Goal: Task Accomplishment & Management: Use online tool/utility

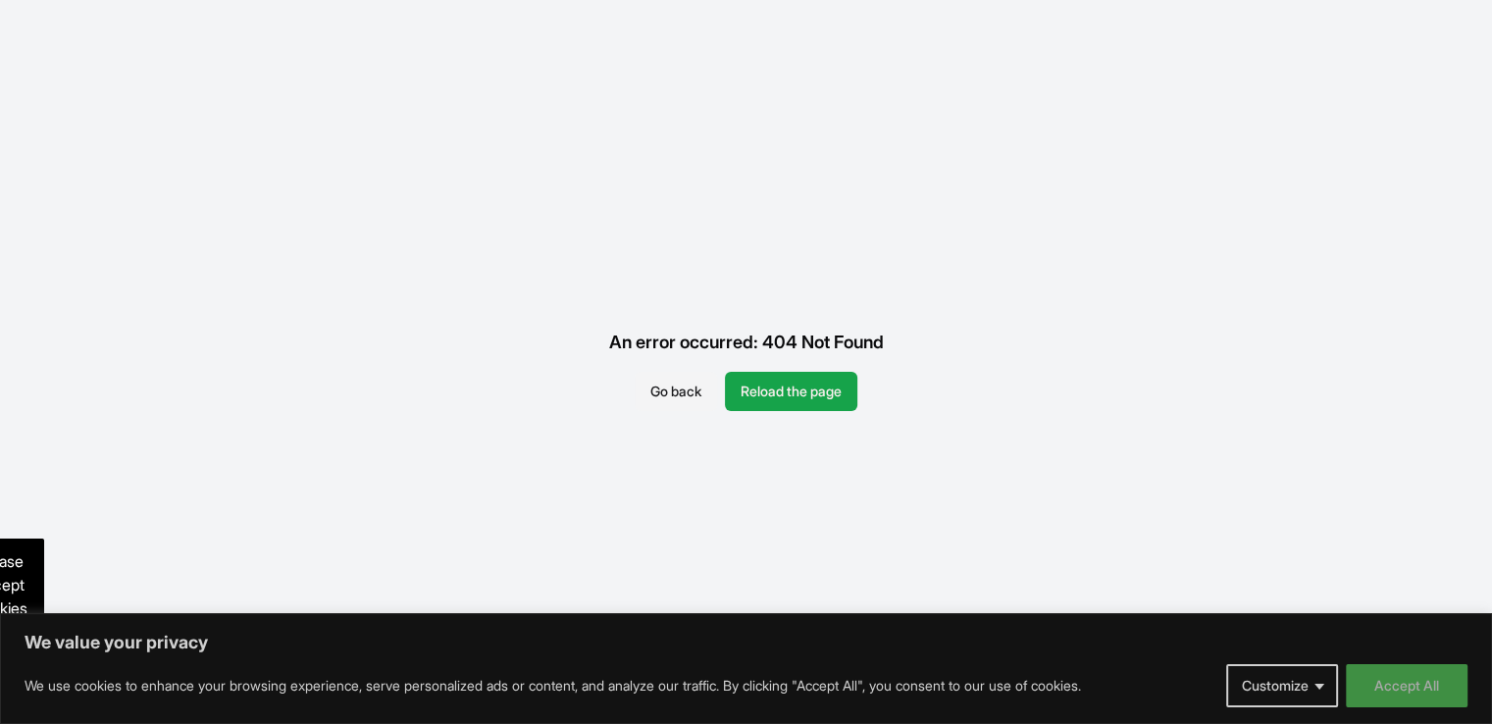
click at [1381, 688] on button "Accept All" at bounding box center [1407, 685] width 122 height 43
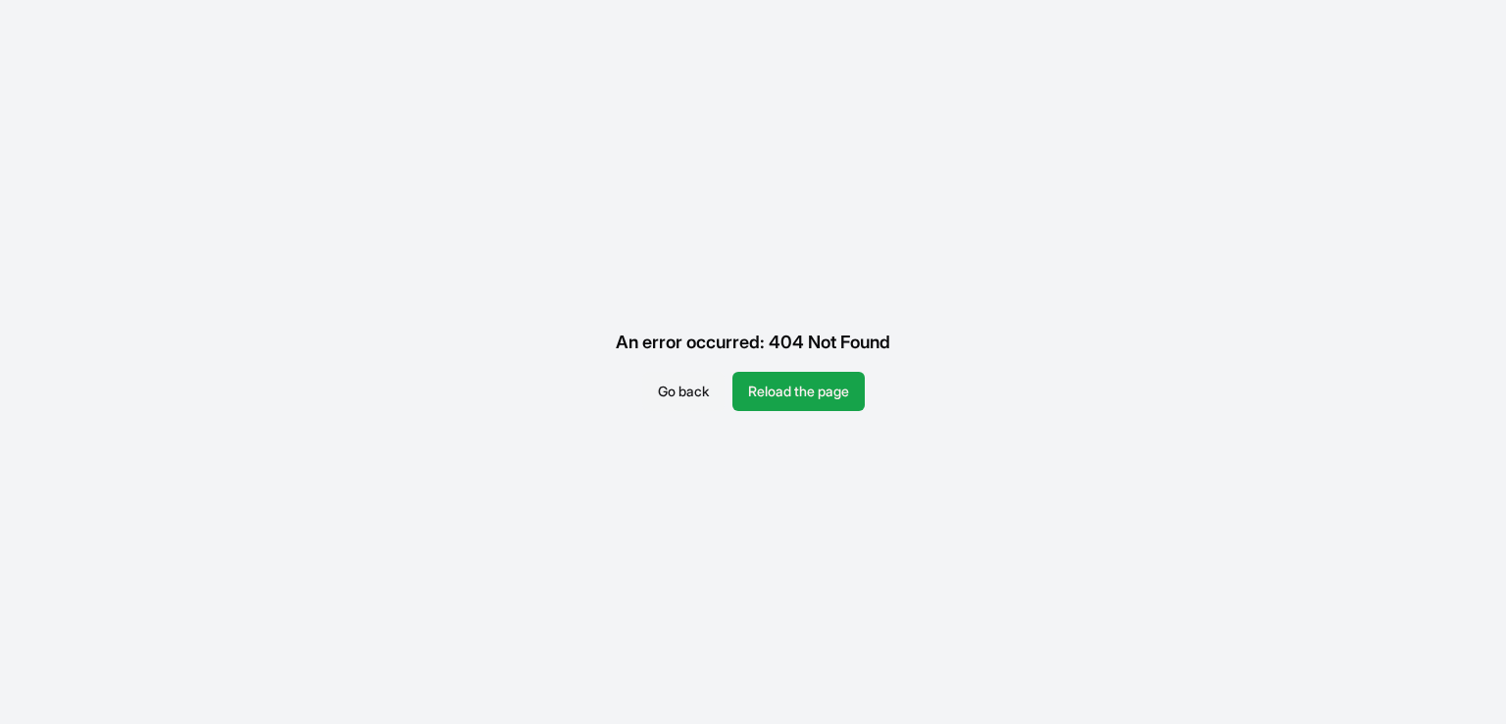
click at [690, 382] on button "Go back" at bounding box center [683, 391] width 82 height 39
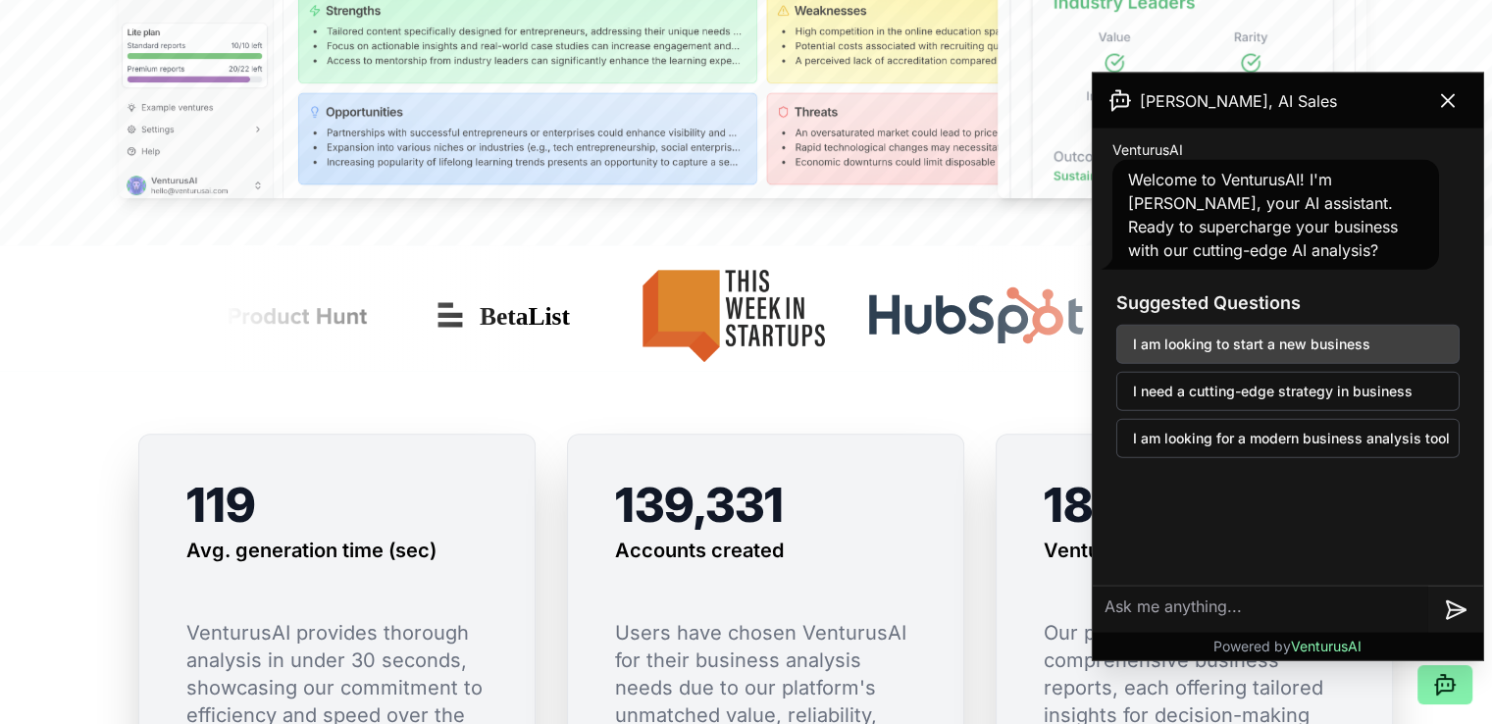
scroll to position [1177, 0]
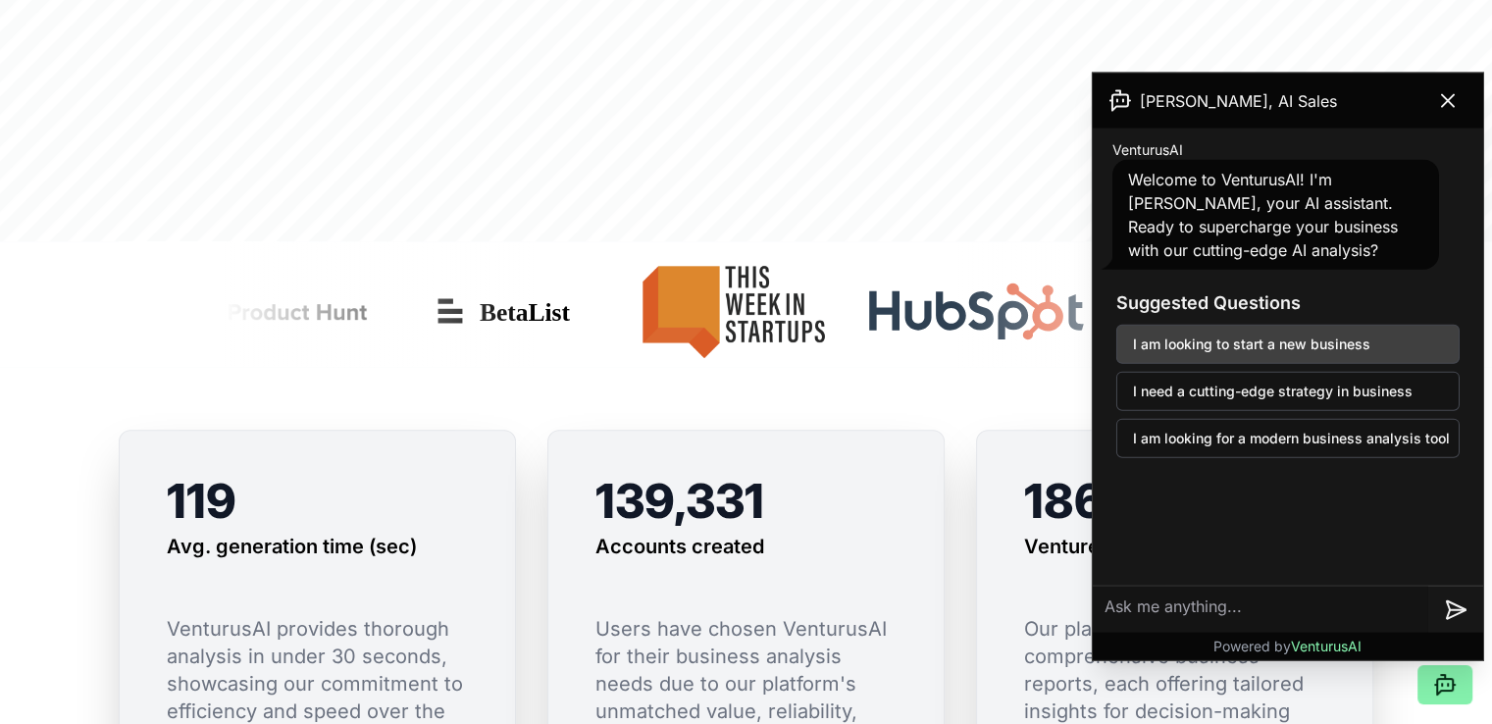
click at [1240, 348] on button "I am looking to start a new business" at bounding box center [1287, 344] width 343 height 39
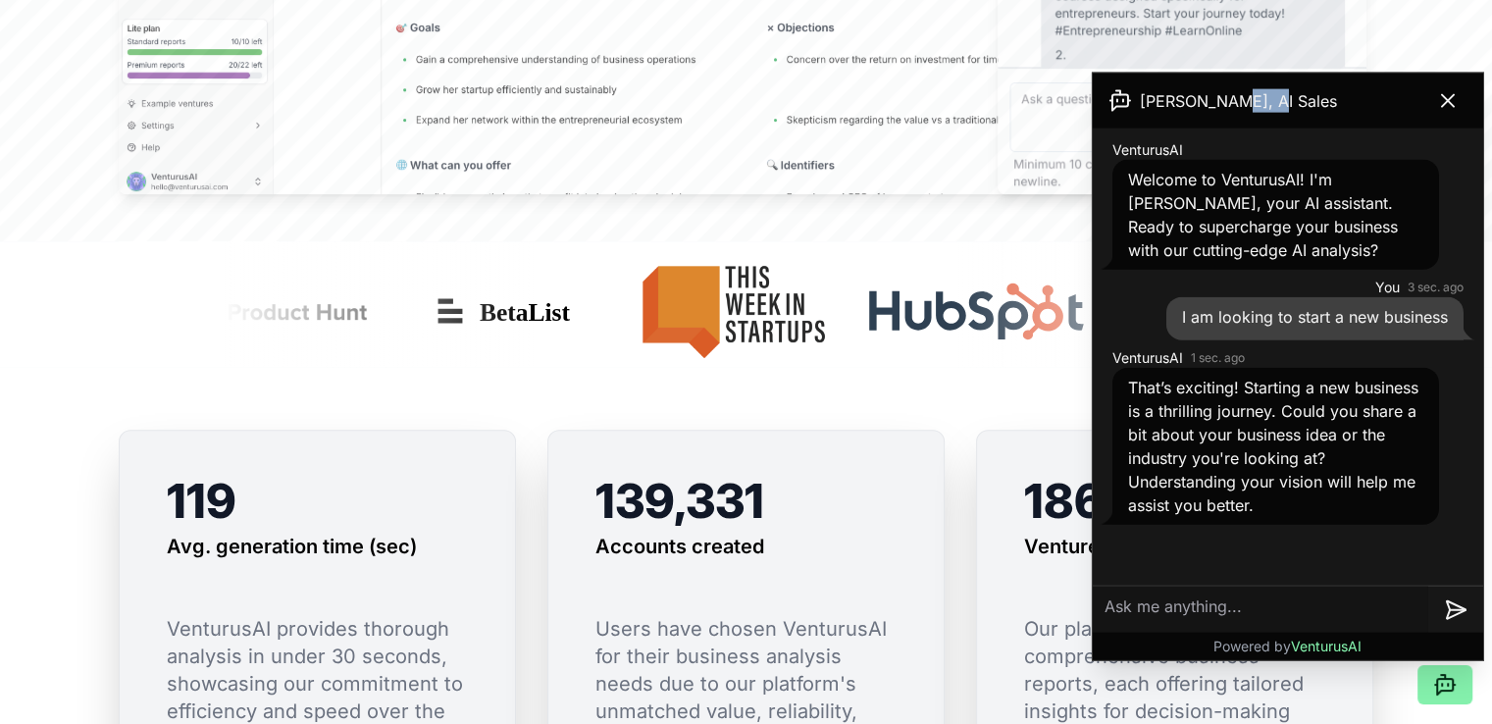
drag, startPoint x: 1297, startPoint y: 99, endPoint x: 1224, endPoint y: 97, distance: 72.6
click at [1224, 97] on div "[PERSON_NAME], AI Sales" at bounding box center [1288, 101] width 390 height 55
click at [1267, 591] on textarea at bounding box center [1260, 608] width 335 height 47
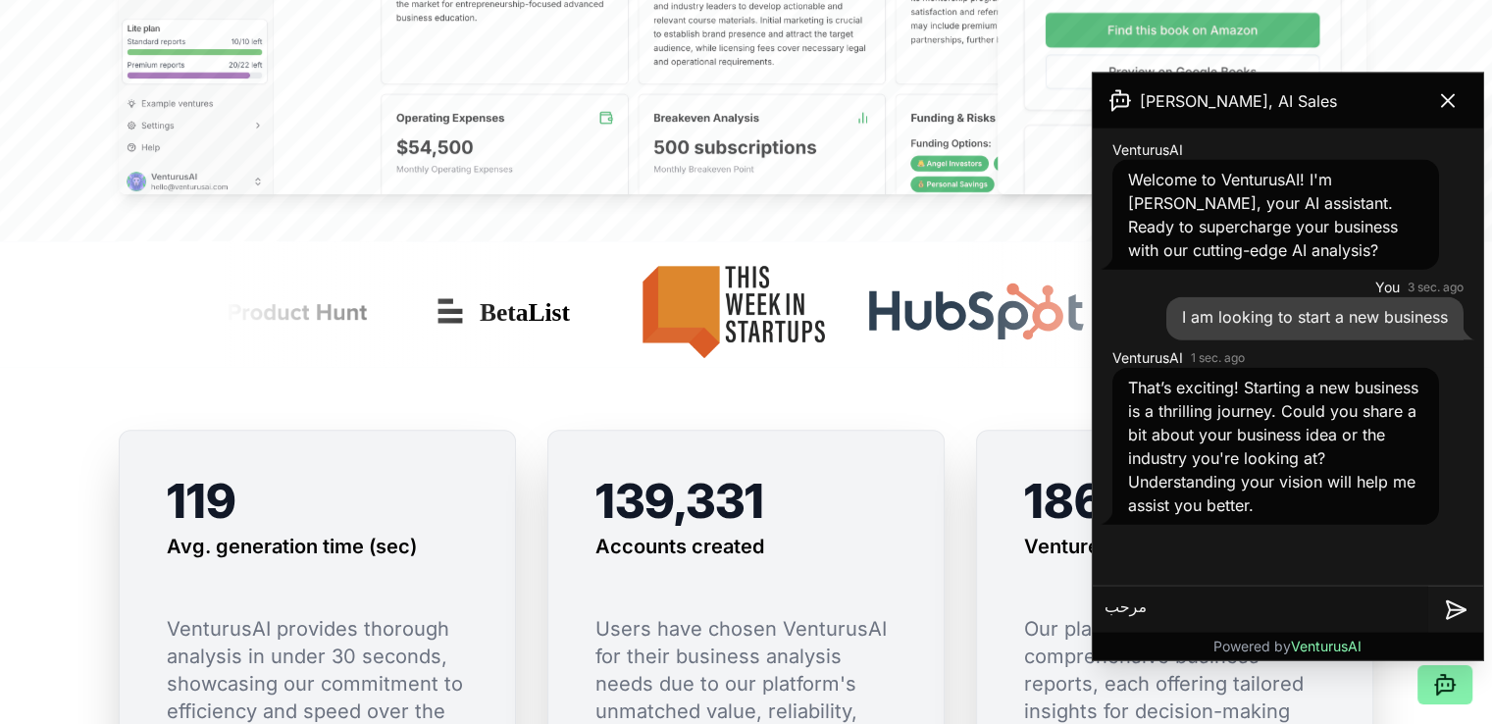
type textarea "مرحبا"
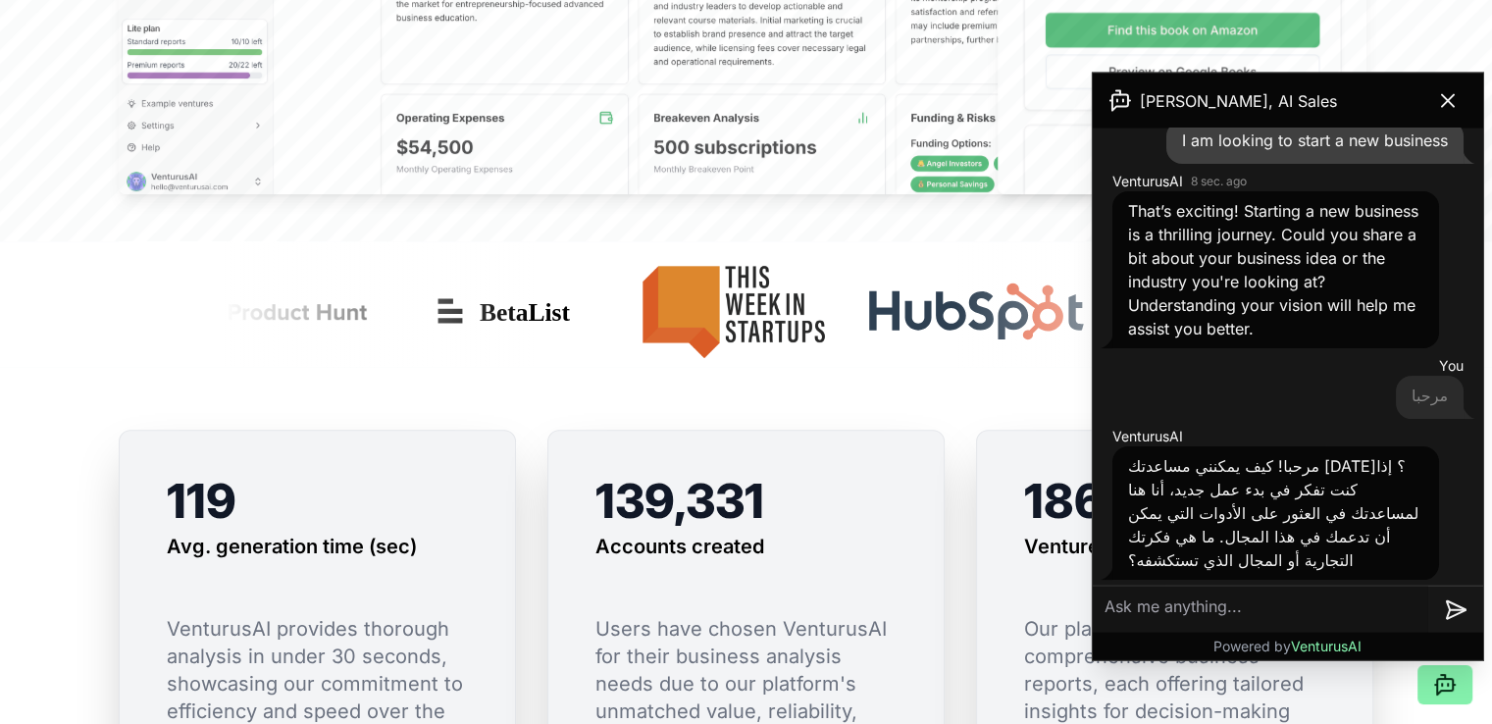
scroll to position [181, 0]
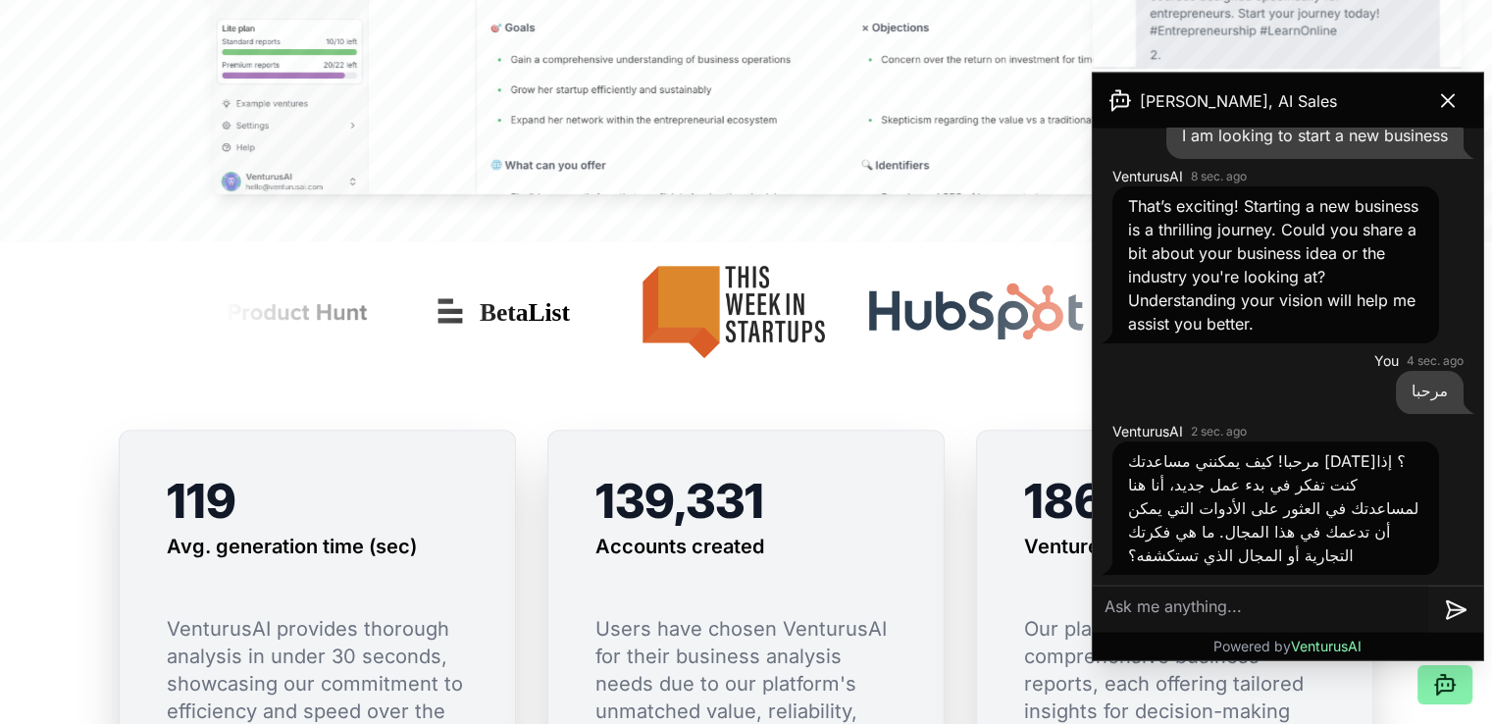
click at [1297, 613] on textarea at bounding box center [1260, 608] width 335 height 47
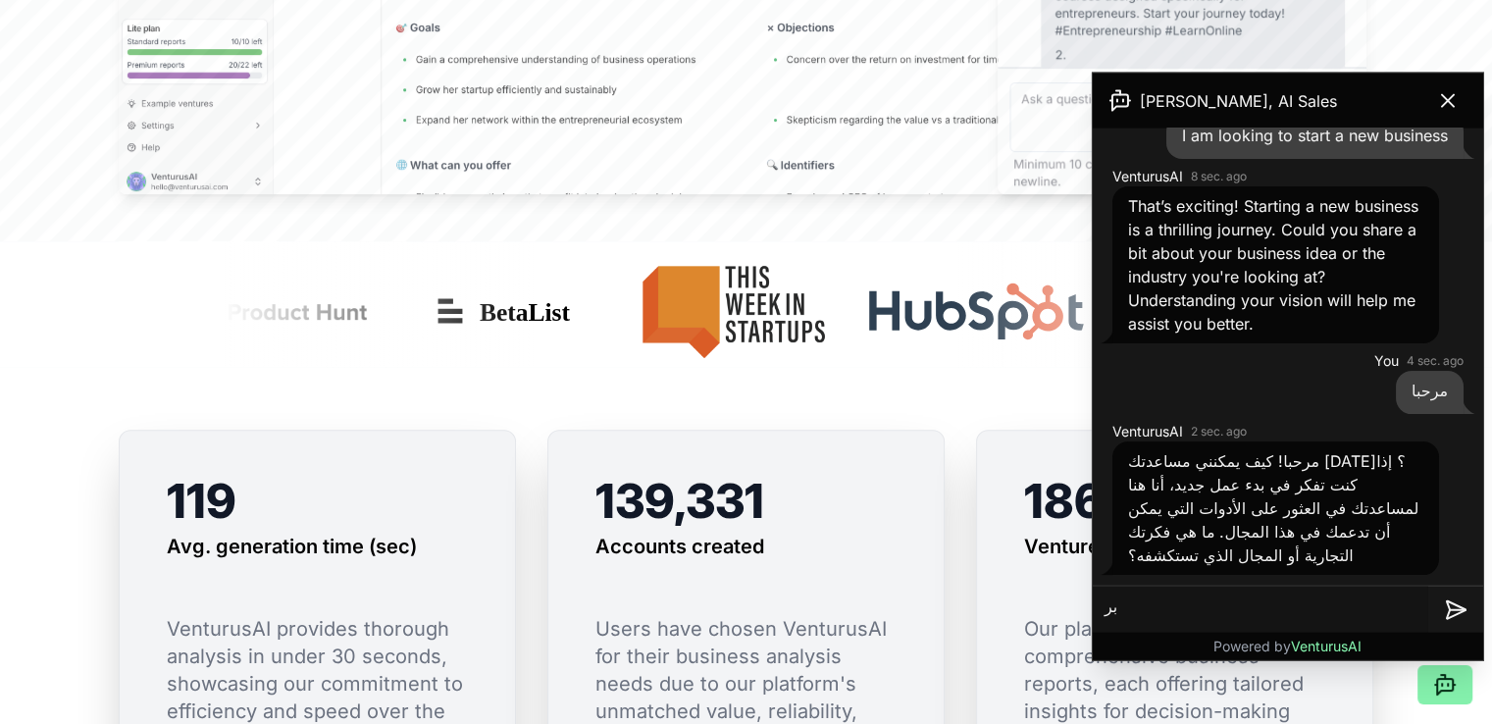
type textarea "ب"
type textarea "نظام جرد المخازن"
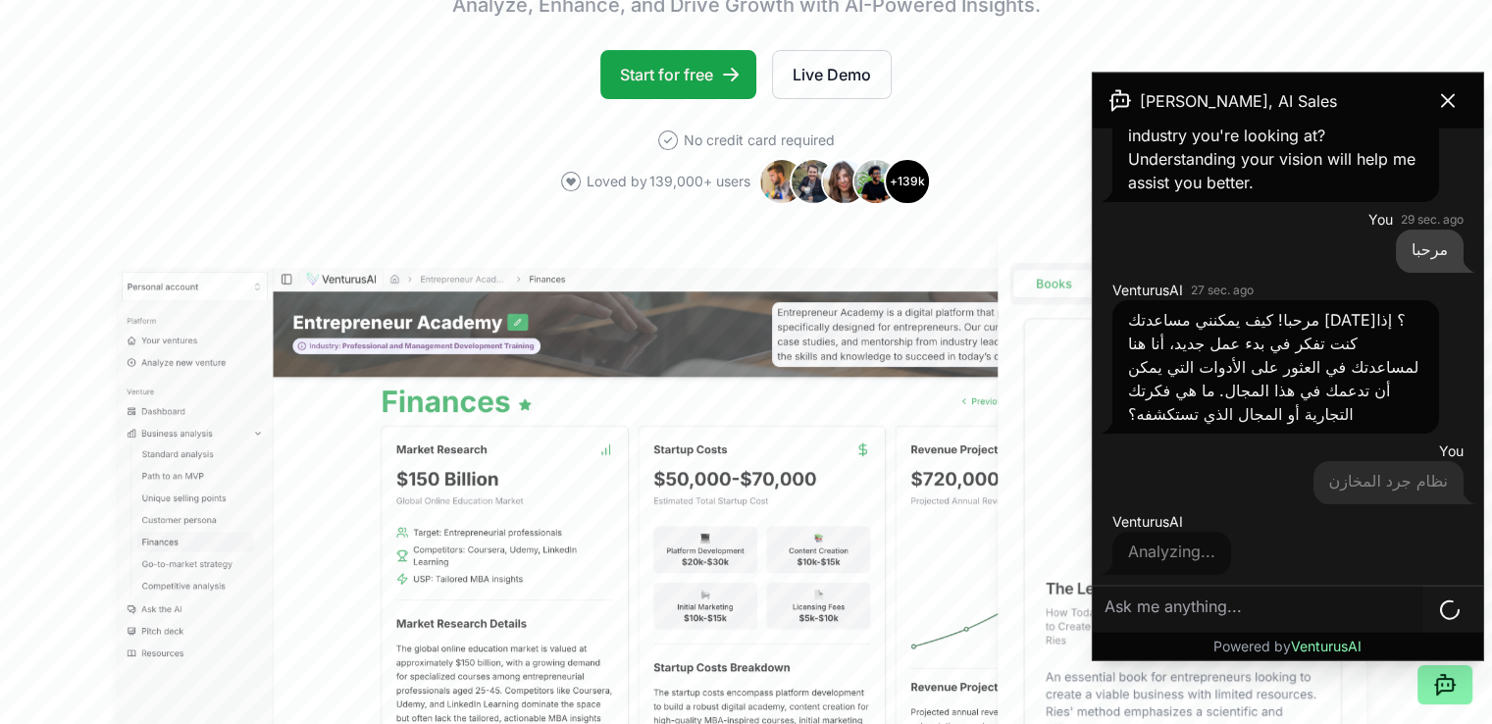
scroll to position [294, 0]
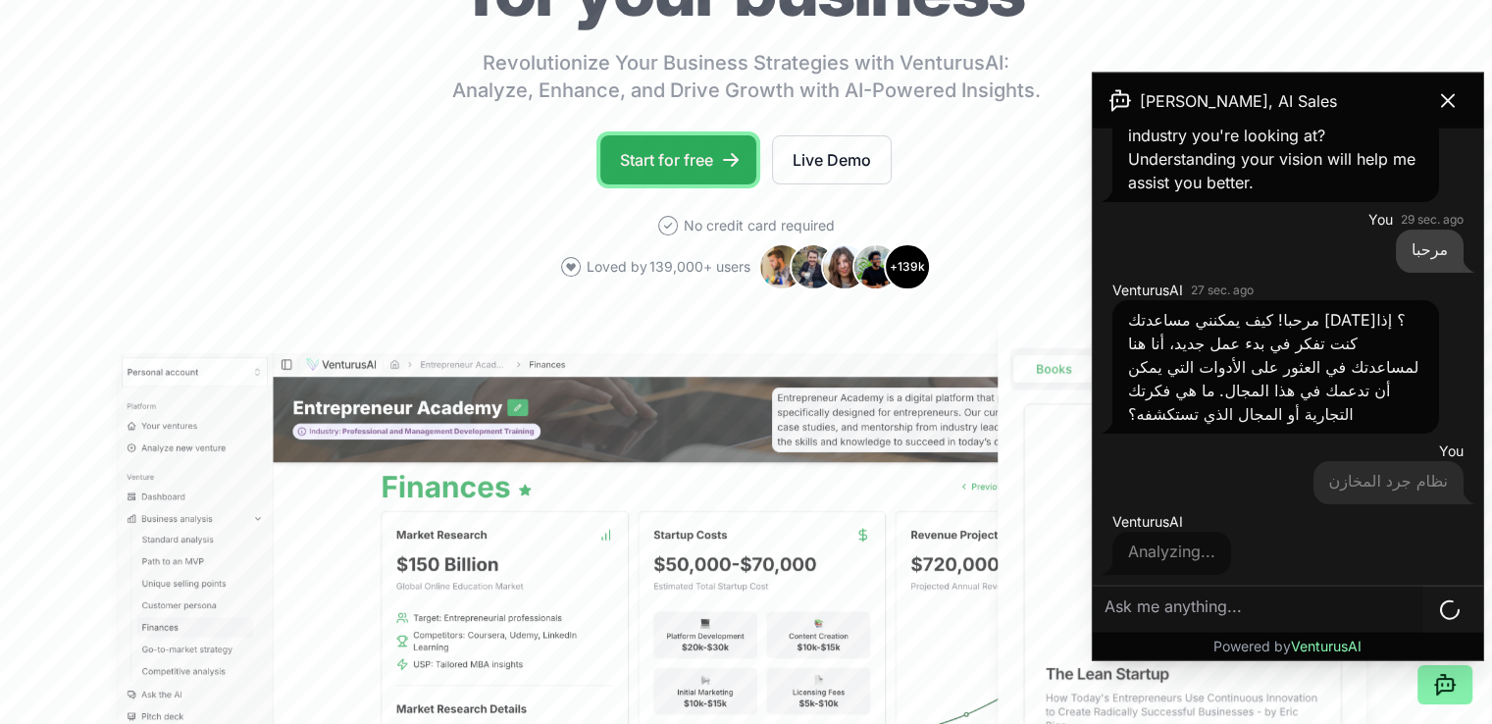
click at [665, 179] on link "Start for free" at bounding box center [678, 159] width 156 height 49
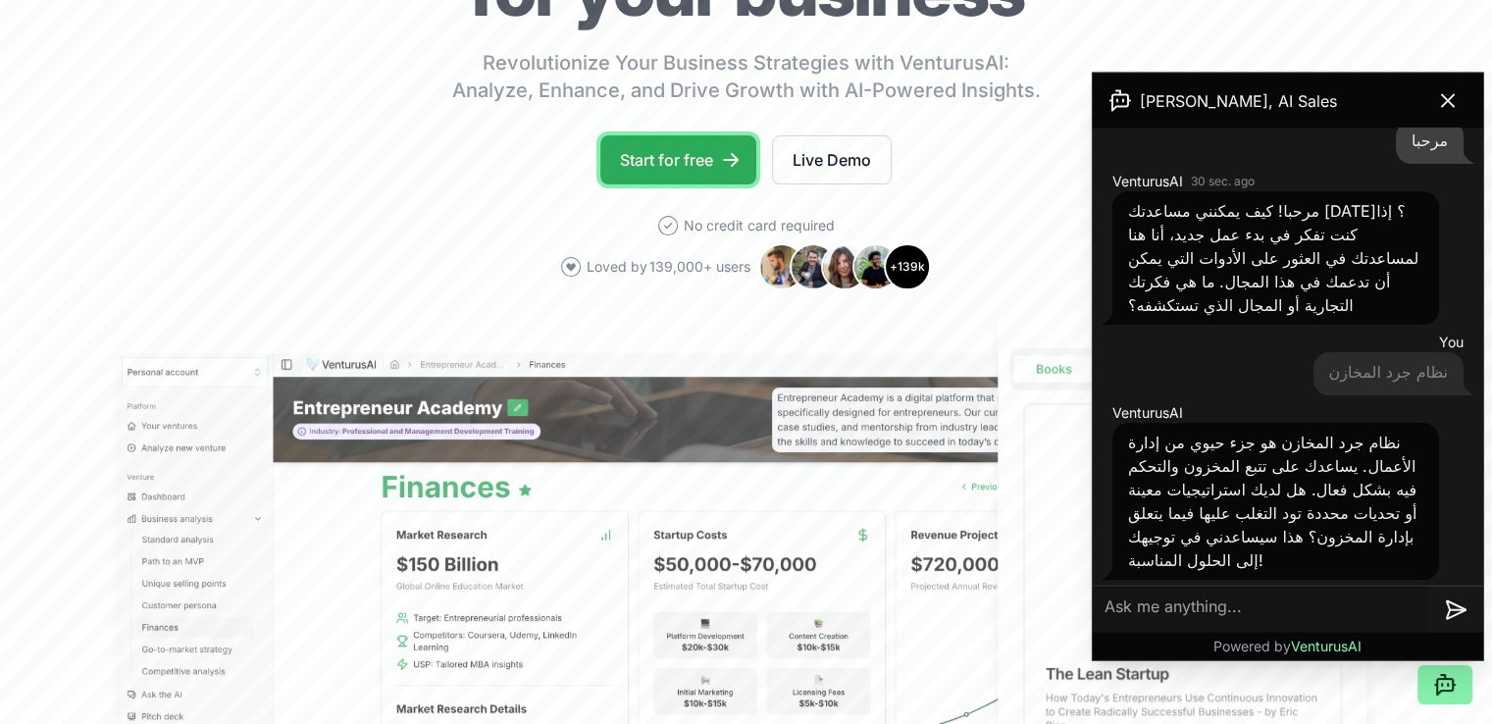
scroll to position [436, 0]
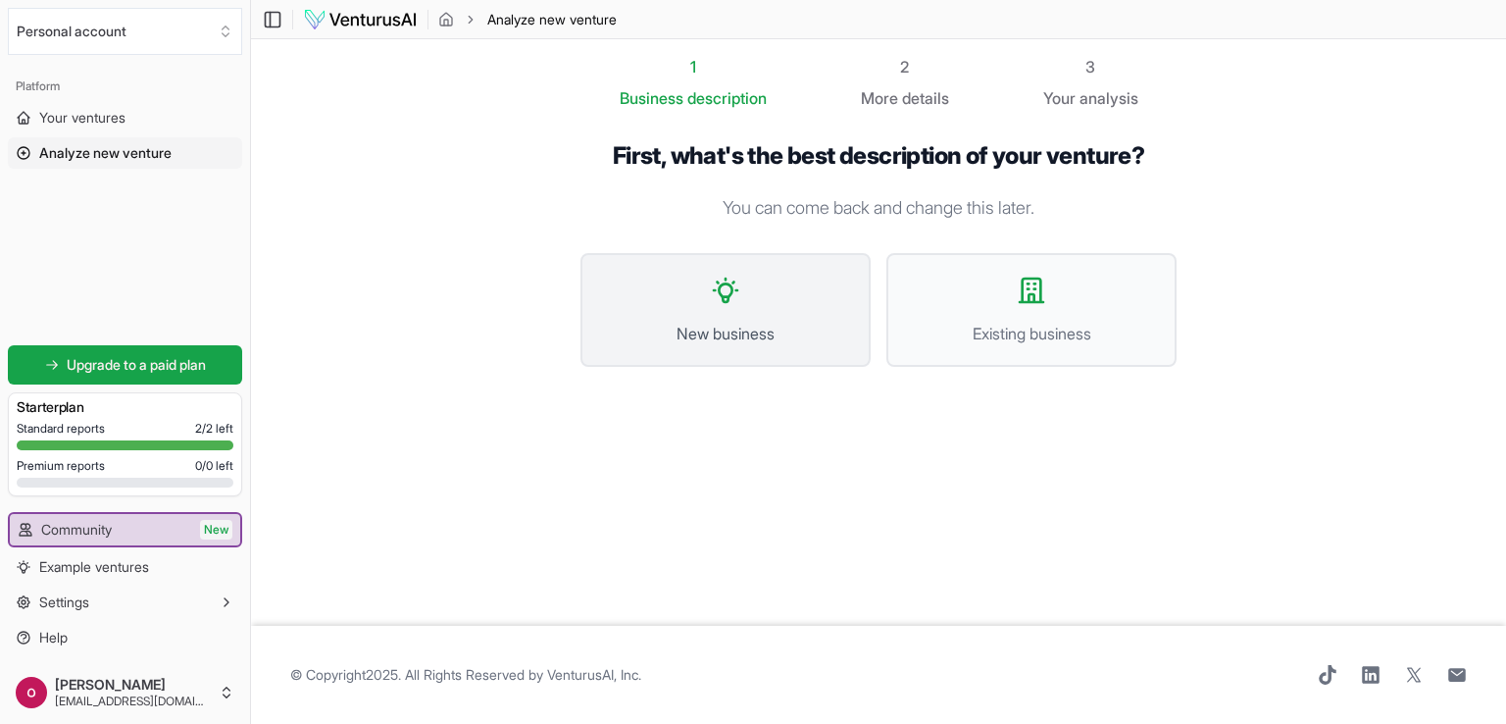
click at [730, 292] on icon at bounding box center [725, 290] width 31 height 31
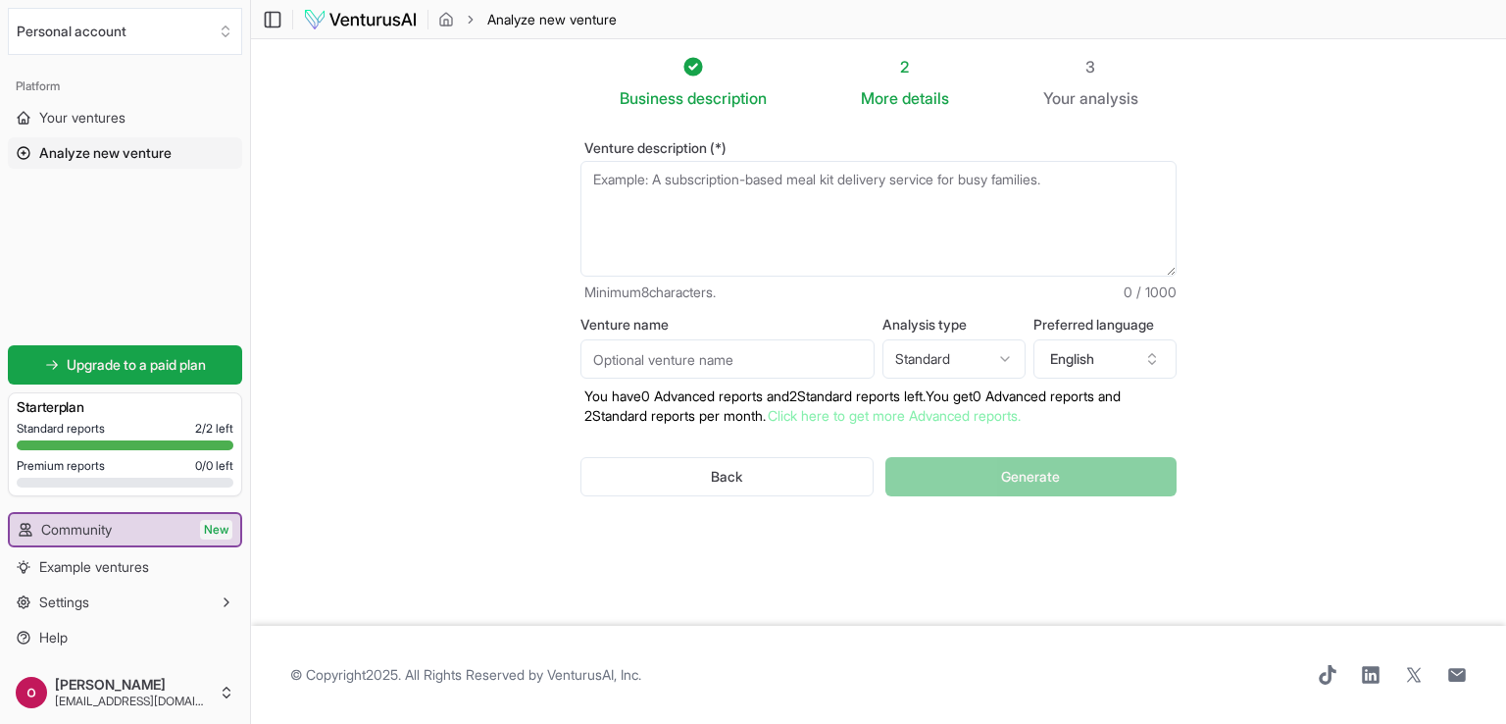
click at [841, 223] on textarea "Venture description (*)" at bounding box center [879, 219] width 596 height 116
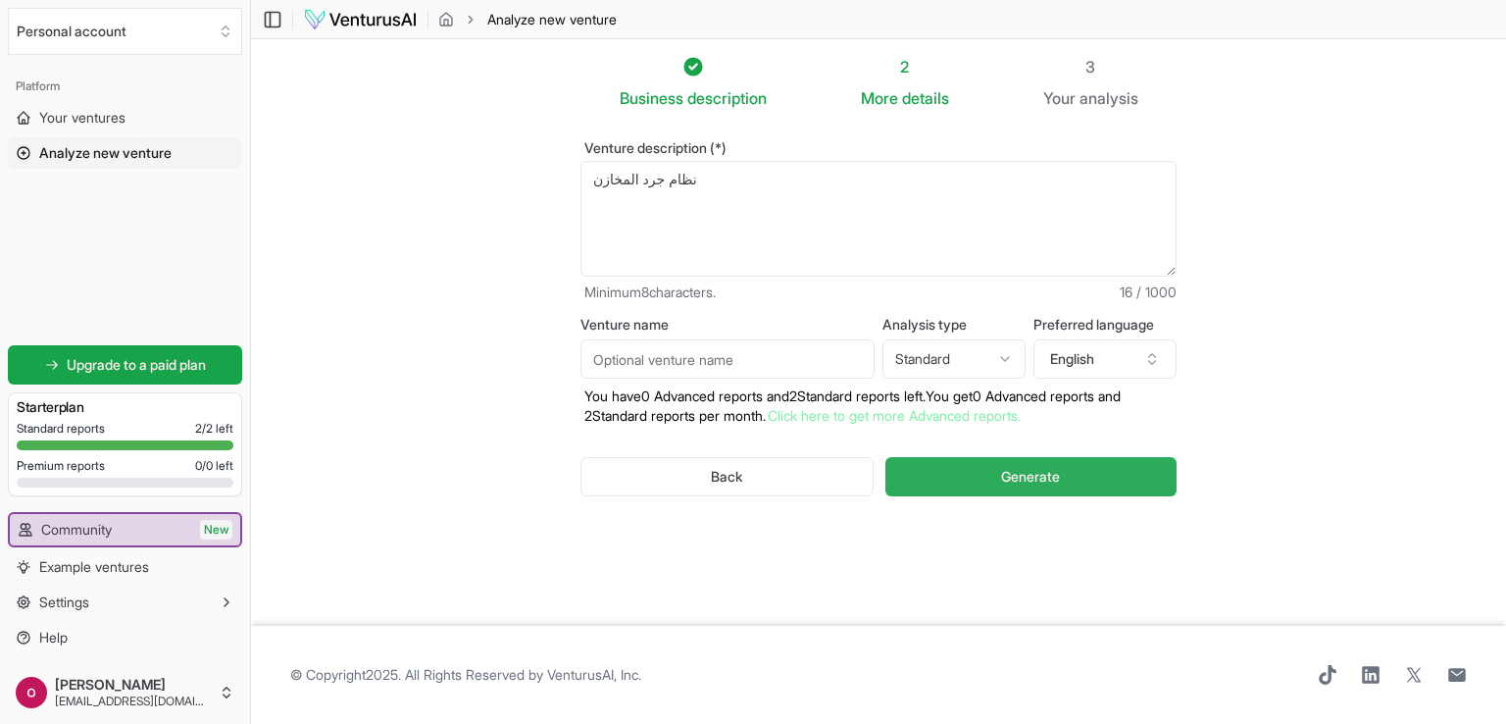
type textarea "نظام جرد المخازن"
click at [1036, 484] on span "Generate" at bounding box center [1030, 477] width 59 height 20
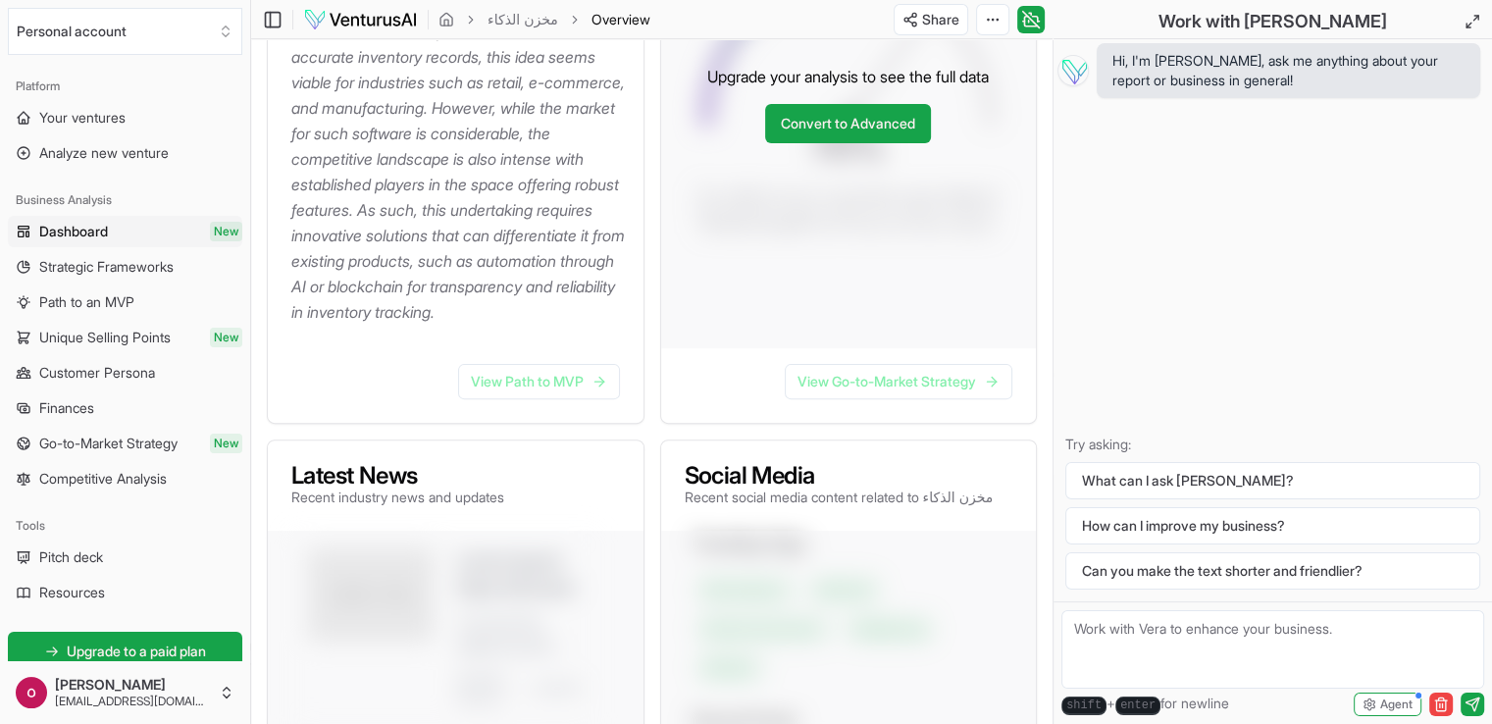
scroll to position [588, 0]
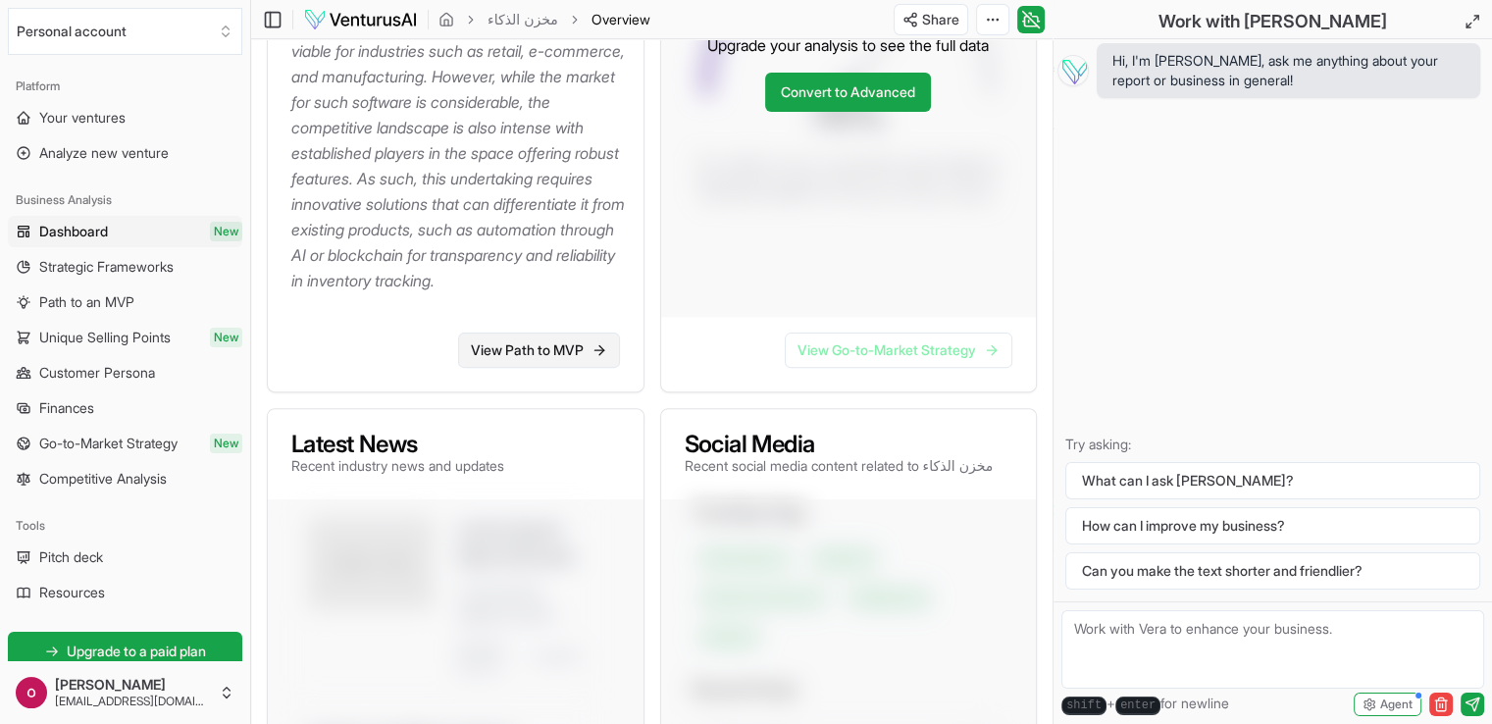
click at [504, 368] on link "View Path to MVP" at bounding box center [539, 349] width 162 height 35
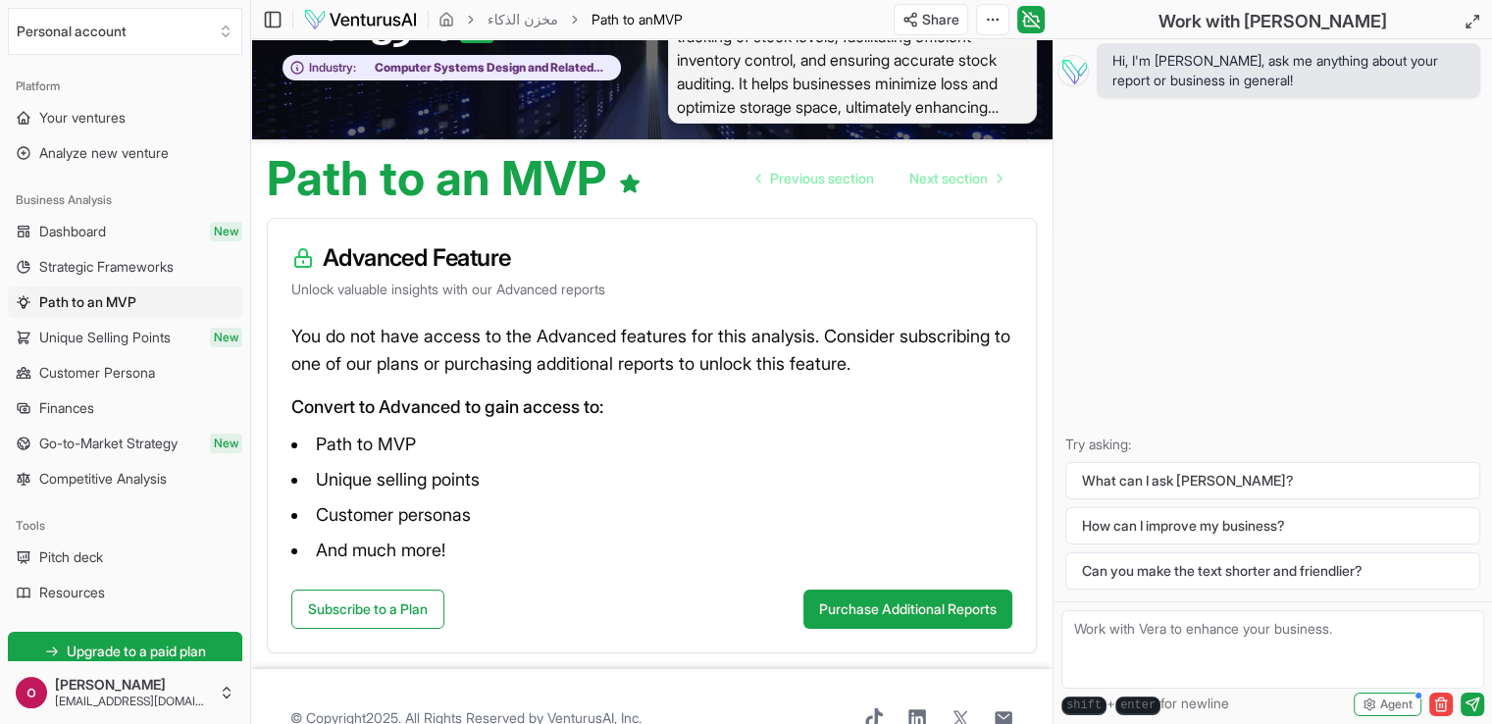
scroll to position [126, 0]
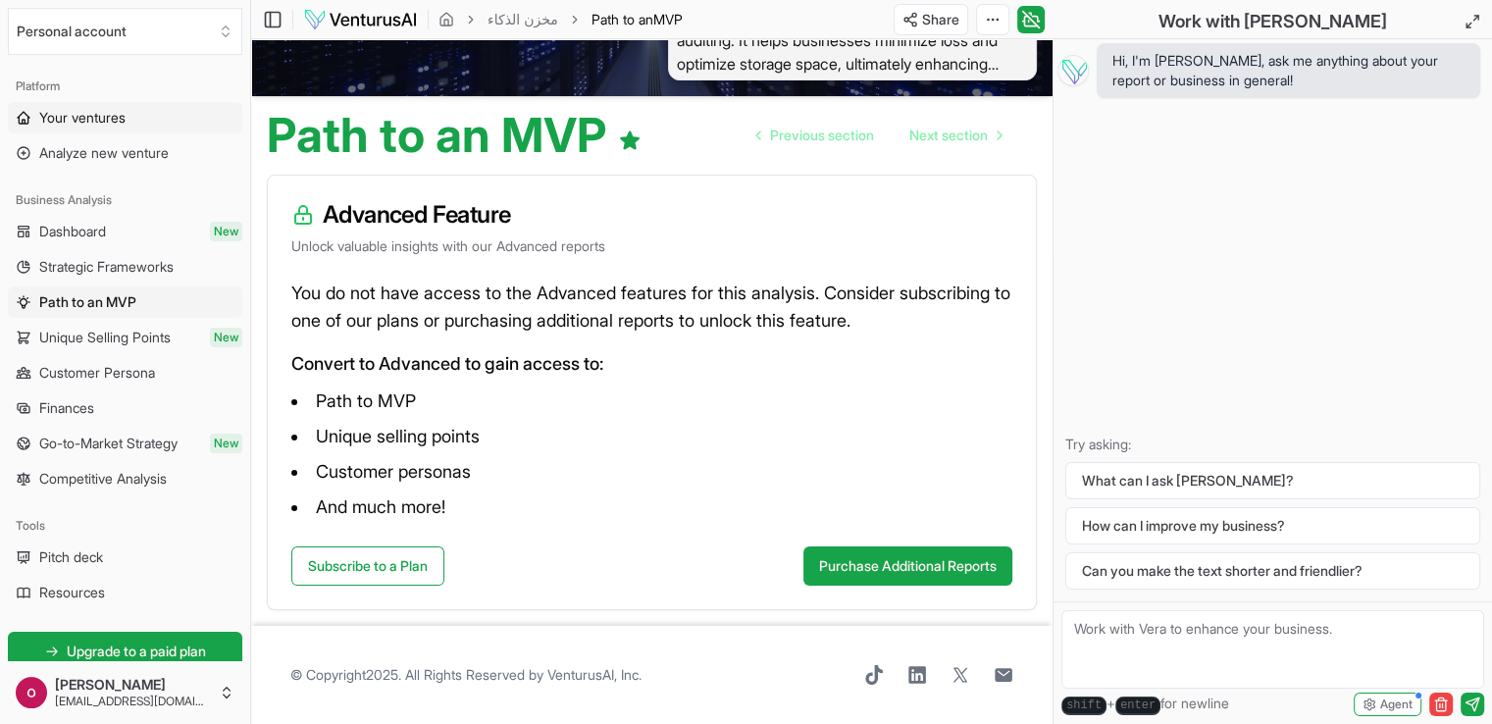
click at [67, 122] on span "Your ventures" at bounding box center [82, 118] width 86 height 20
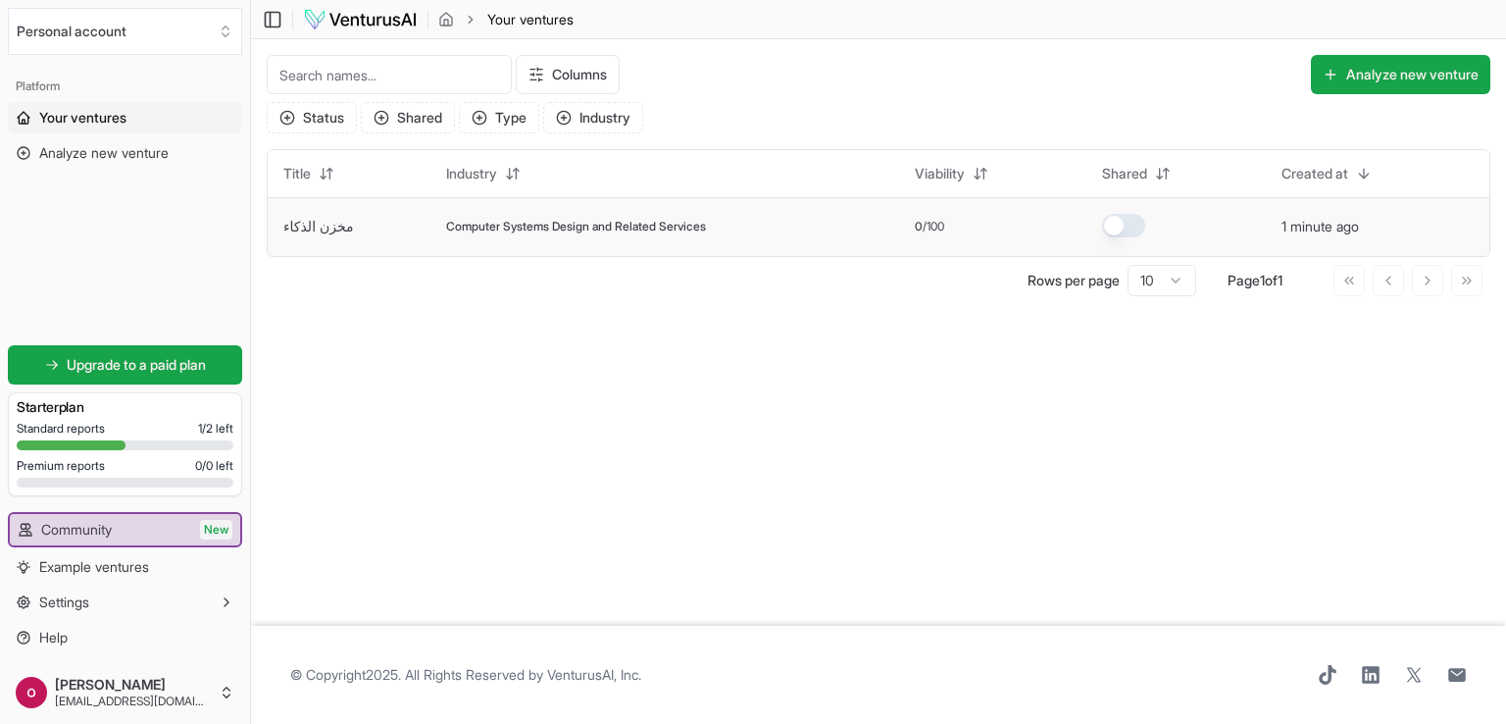
click at [743, 225] on div "Computer Systems Design and Related Services" at bounding box center [664, 227] width 436 height 16
click at [837, 233] on td "Computer Systems Design and Related Services" at bounding box center [665, 226] width 468 height 59
click at [837, 245] on td "Computer Systems Design and Related Services" at bounding box center [665, 226] width 468 height 59
drag, startPoint x: 531, startPoint y: 207, endPoint x: 522, endPoint y: 217, distance: 13.2
click at [529, 209] on td "Computer Systems Design and Related Services" at bounding box center [665, 226] width 468 height 59
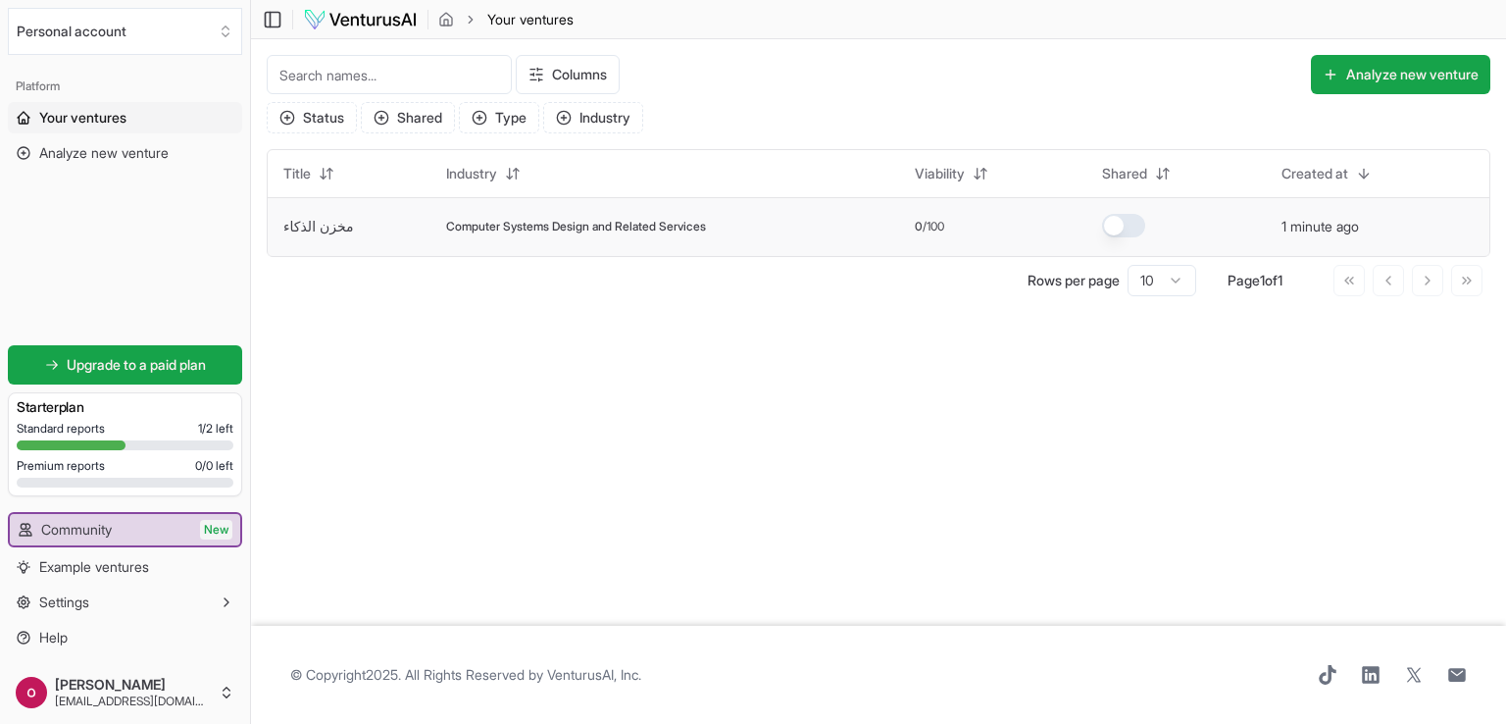
click at [507, 229] on span "Computer Systems Design and Related Services" at bounding box center [576, 227] width 260 height 16
click at [388, 84] on input at bounding box center [389, 74] width 245 height 39
click at [390, 82] on input at bounding box center [389, 74] width 245 height 39
click at [400, 464] on main "Toggle Sidebar Your ventures Your ventures Columns Analyze new venture Status S…" at bounding box center [878, 362] width 1255 height 724
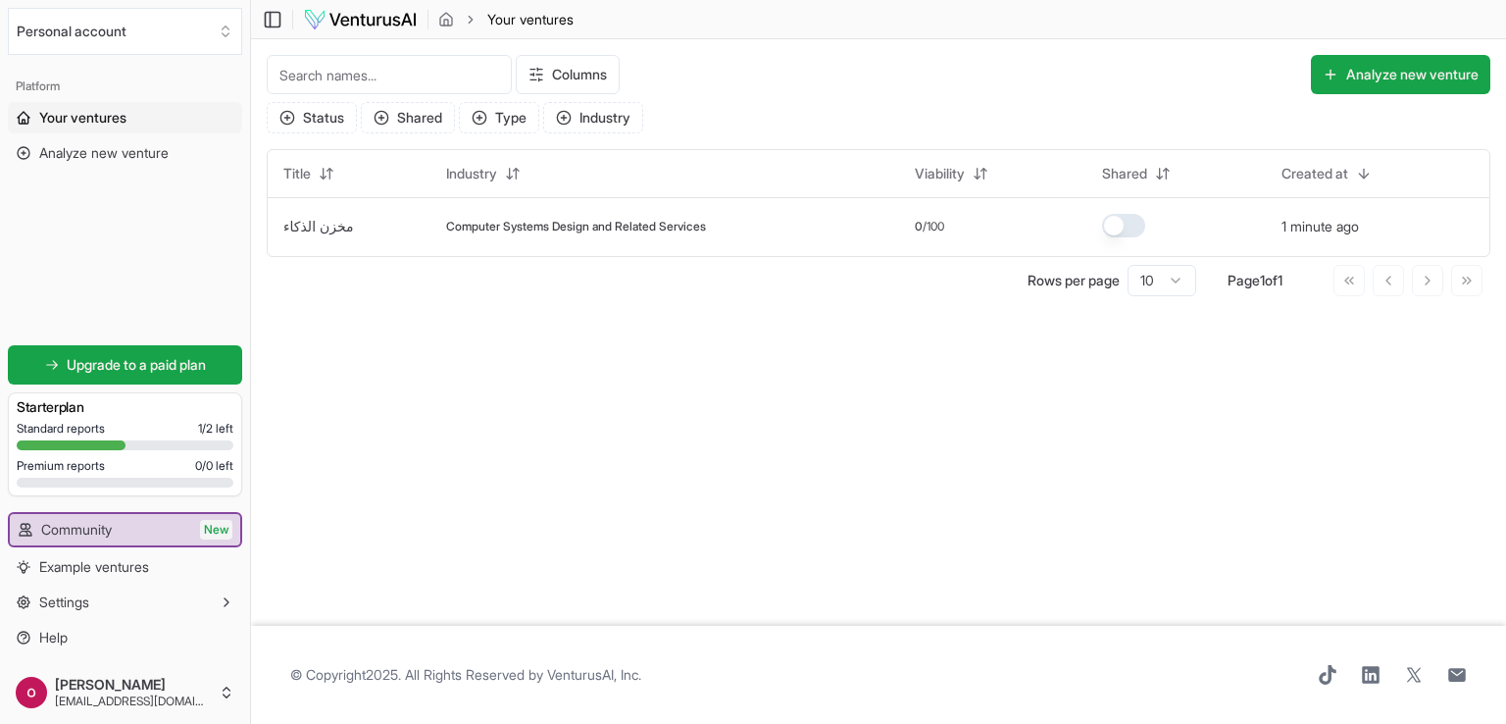
click at [117, 119] on span "Your ventures" at bounding box center [82, 118] width 87 height 20
click at [68, 161] on span "Analyze new venture" at bounding box center [103, 153] width 129 height 20
click at [96, 158] on span "Analyze new venture" at bounding box center [103, 153] width 129 height 20
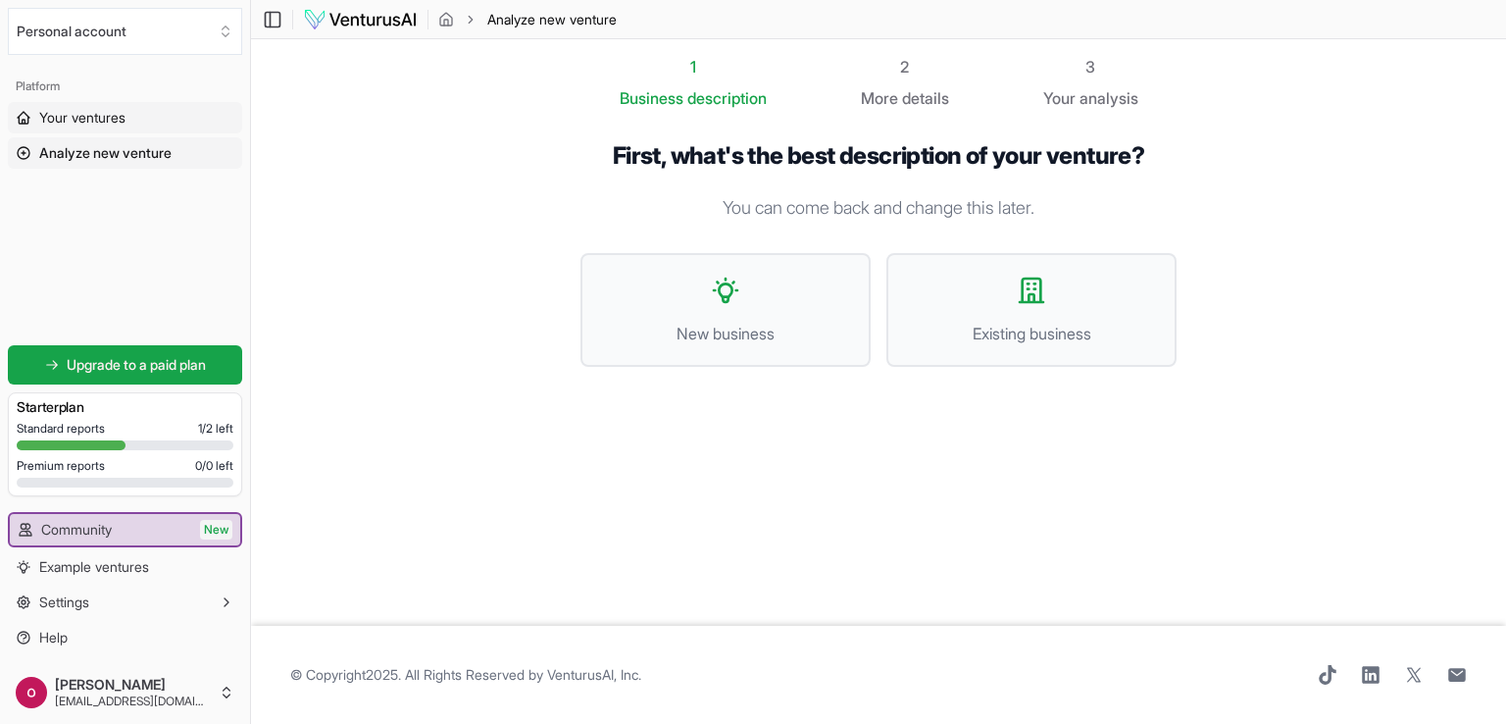
click at [98, 106] on link "Your ventures" at bounding box center [125, 117] width 234 height 31
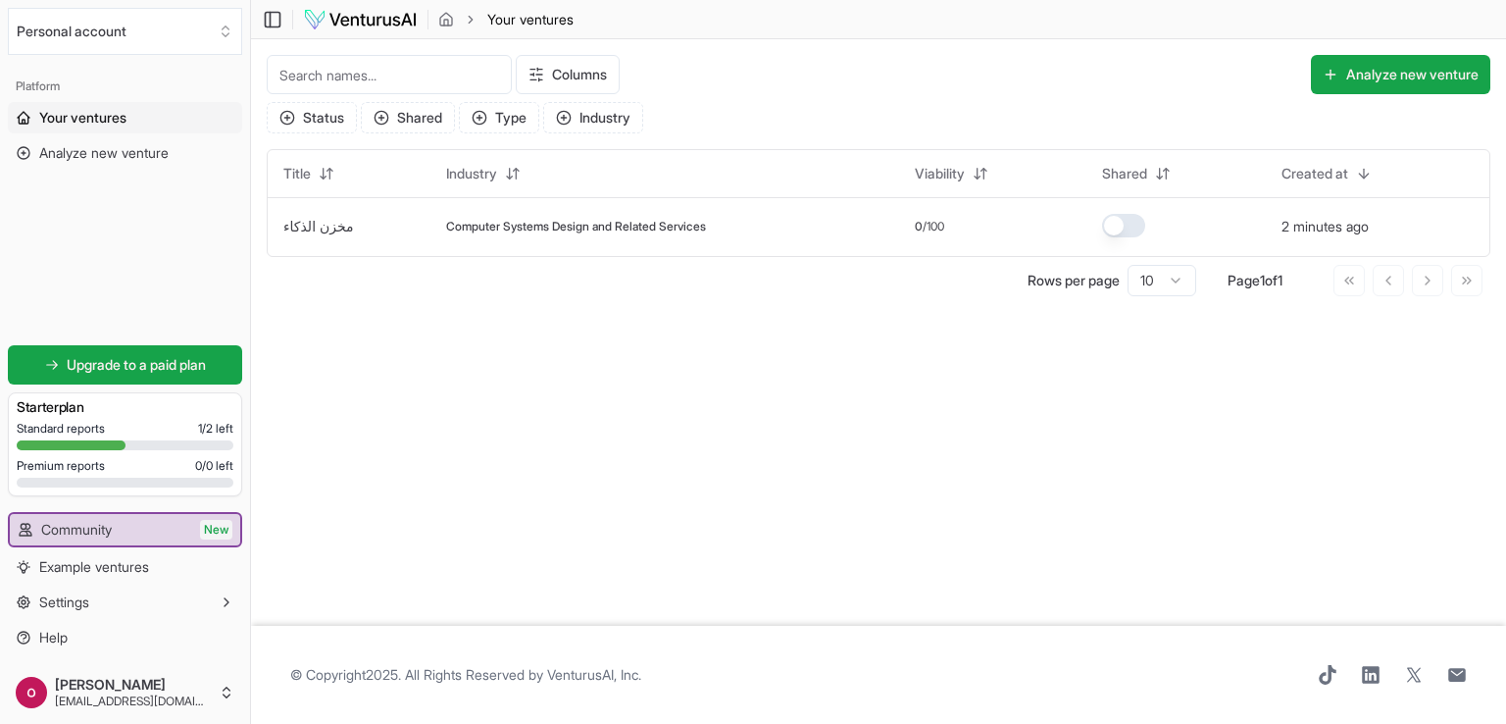
click at [90, 119] on span "Your ventures" at bounding box center [82, 118] width 87 height 20
click at [345, 75] on input at bounding box center [389, 74] width 245 height 39
click at [363, 81] on input at bounding box center [389, 74] width 245 height 39
click at [399, 80] on input at bounding box center [389, 74] width 245 height 39
click at [435, 12] on div "Your ventures" at bounding box center [500, 20] width 148 height 20
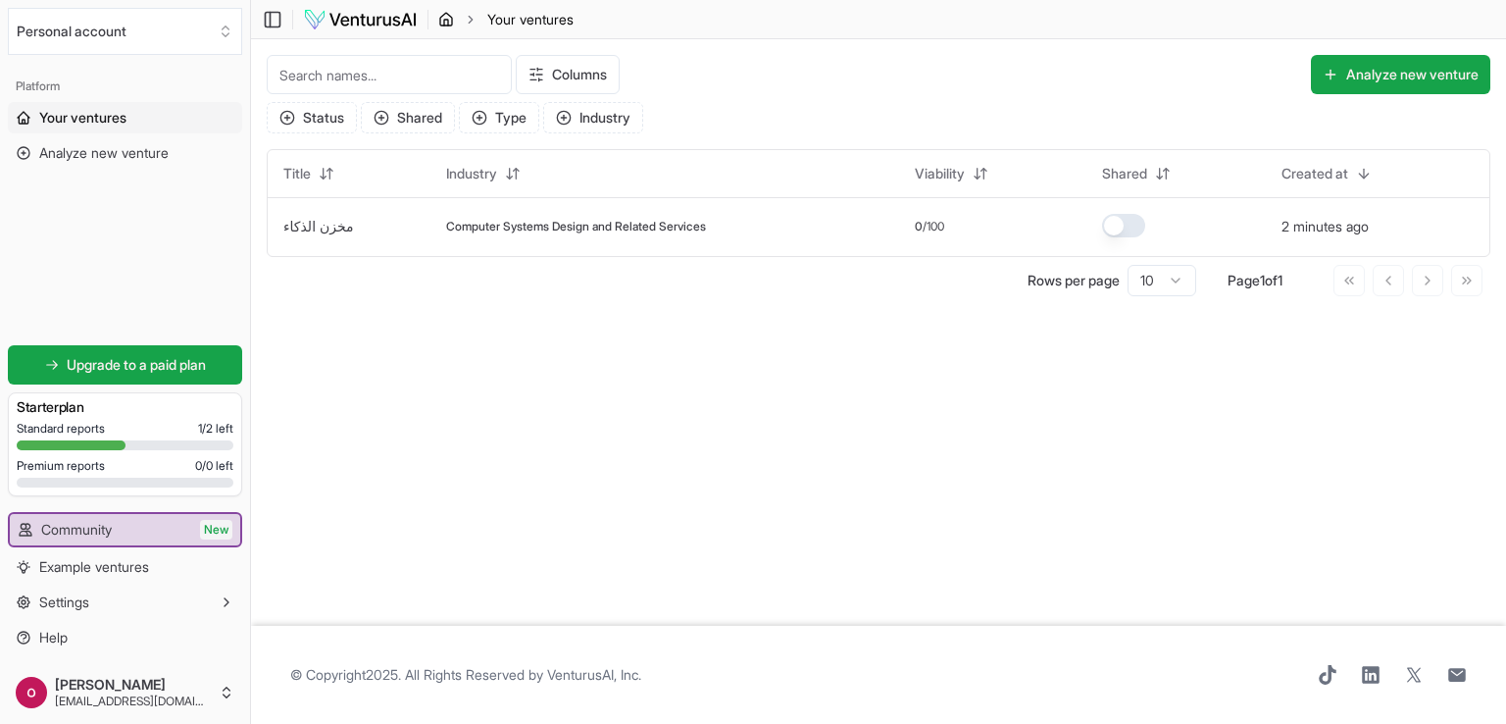
click at [444, 21] on icon "breadcrumb" at bounding box center [446, 23] width 4 height 6
click at [445, 20] on icon "breadcrumb" at bounding box center [446, 23] width 4 height 6
click at [444, 20] on icon "breadcrumb" at bounding box center [446, 23] width 4 height 6
click at [100, 127] on span "Your ventures" at bounding box center [82, 118] width 87 height 20
click at [701, 411] on main "Toggle Sidebar Your ventures Your ventures Columns Analyze new venture Status S…" at bounding box center [878, 362] width 1255 height 724
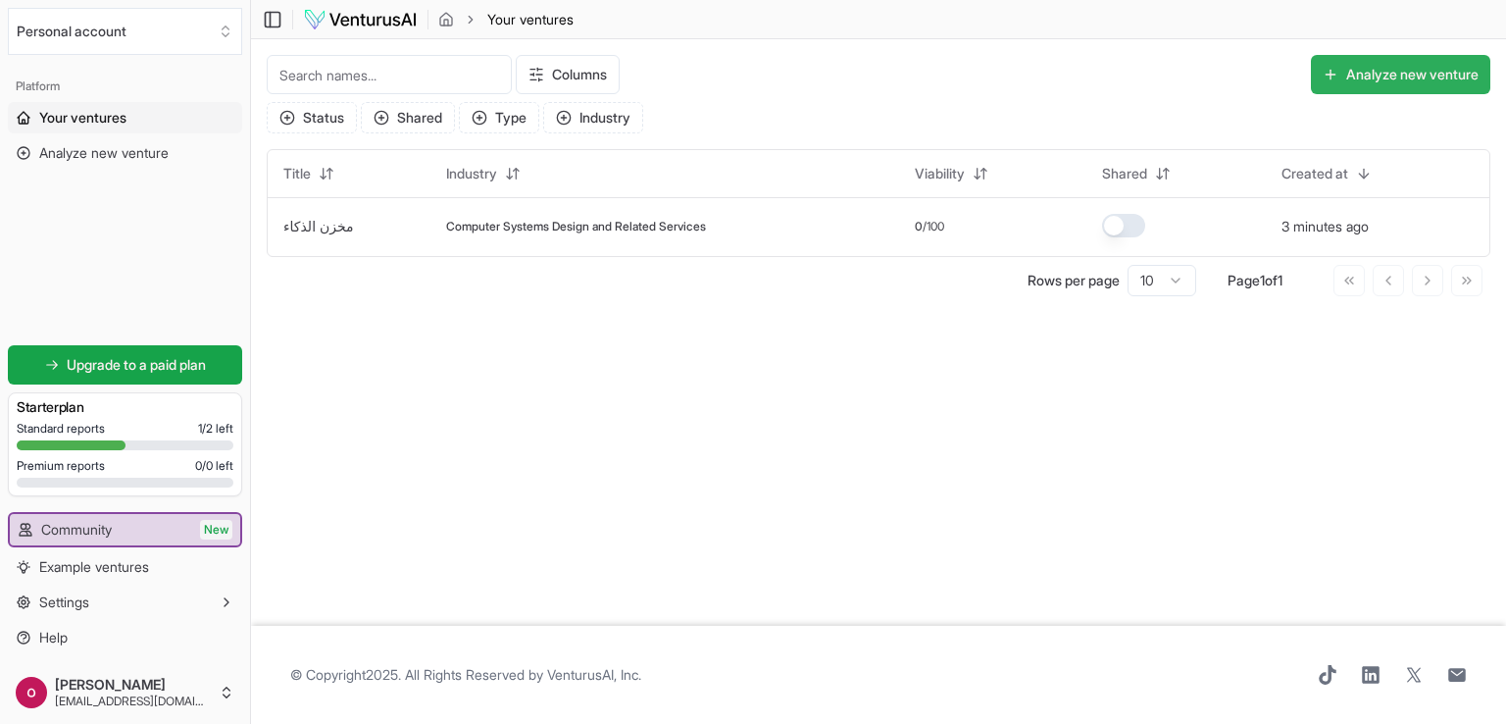
click at [1334, 75] on button "Analyze new venture" at bounding box center [1400, 74] width 179 height 39
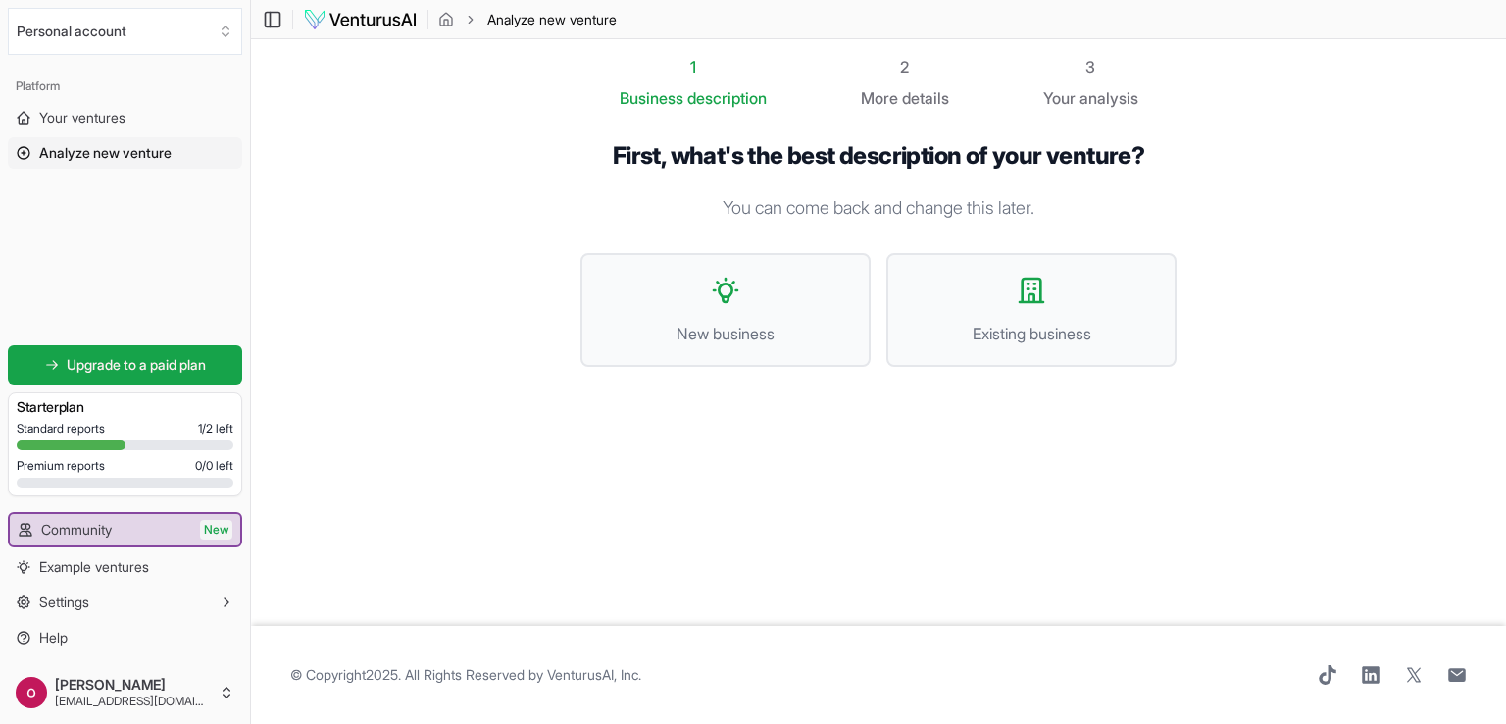
click at [871, 76] on div "2" at bounding box center [905, 67] width 88 height 24
click at [915, 88] on span "details" at bounding box center [925, 98] width 47 height 20
click at [898, 71] on div "2" at bounding box center [905, 67] width 88 height 24
click at [1102, 89] on span "analysis" at bounding box center [1109, 98] width 59 height 20
click at [760, 338] on span "New business" at bounding box center [725, 334] width 247 height 24
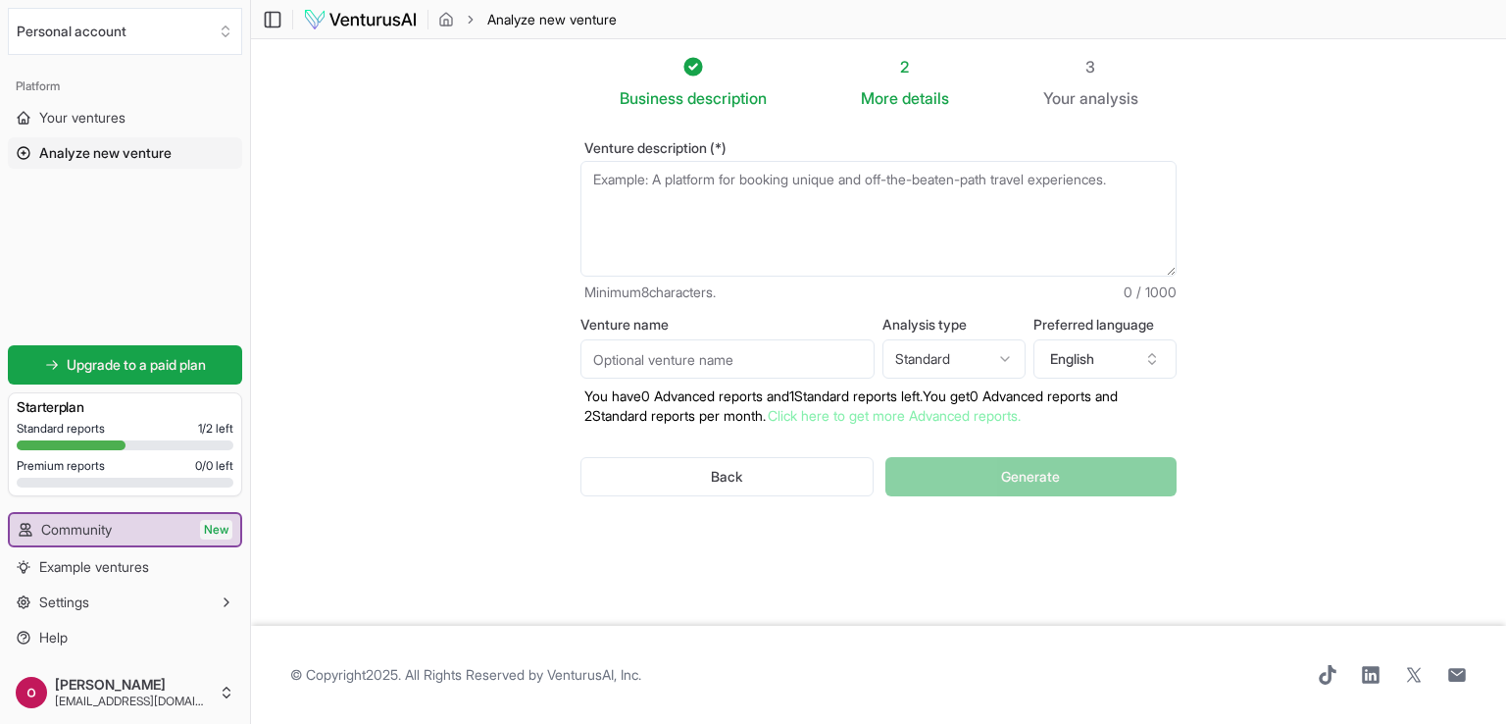
click at [660, 245] on textarea "Venture description (*)" at bounding box center [879, 219] width 596 height 116
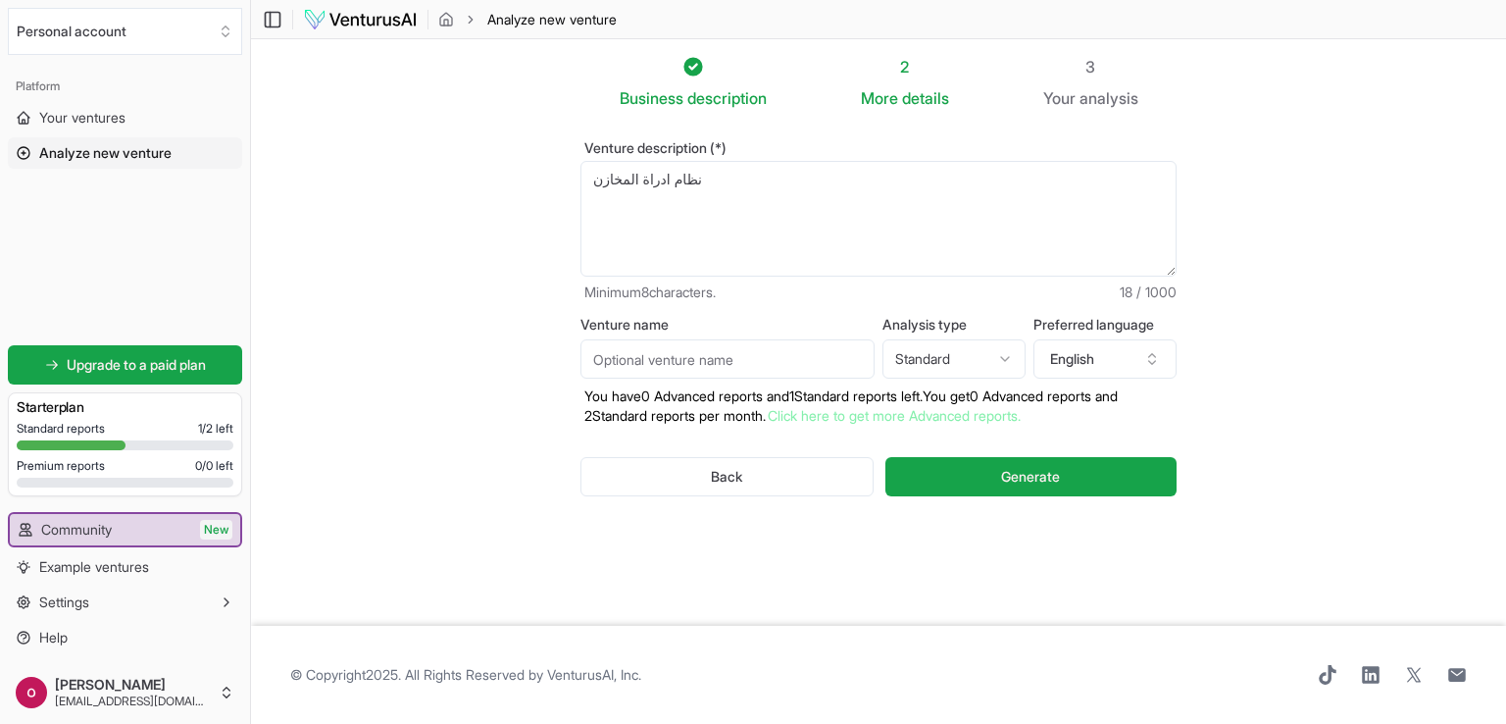
type textarea "نظام ادراة المخازن"
click at [803, 352] on input "Venture name" at bounding box center [728, 358] width 294 height 39
type input "test"
click at [995, 355] on html "Personal account Platform Your ventures Analyze new venture Get started for fre…" at bounding box center [753, 362] width 1506 height 724
click at [999, 353] on html "Personal account Platform Your ventures Analyze new venture Get started for fre…" at bounding box center [753, 362] width 1506 height 724
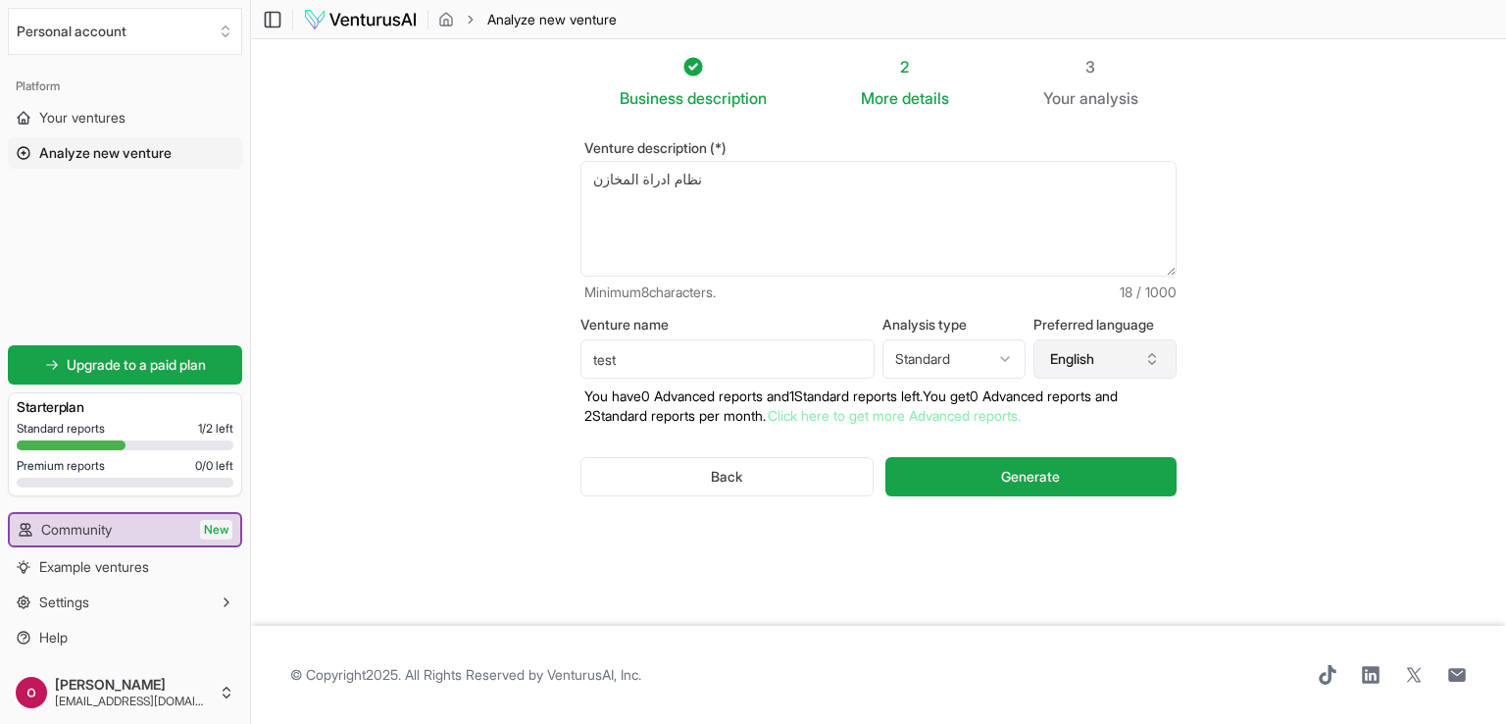
click at [1069, 352] on button "English" at bounding box center [1105, 358] width 143 height 39
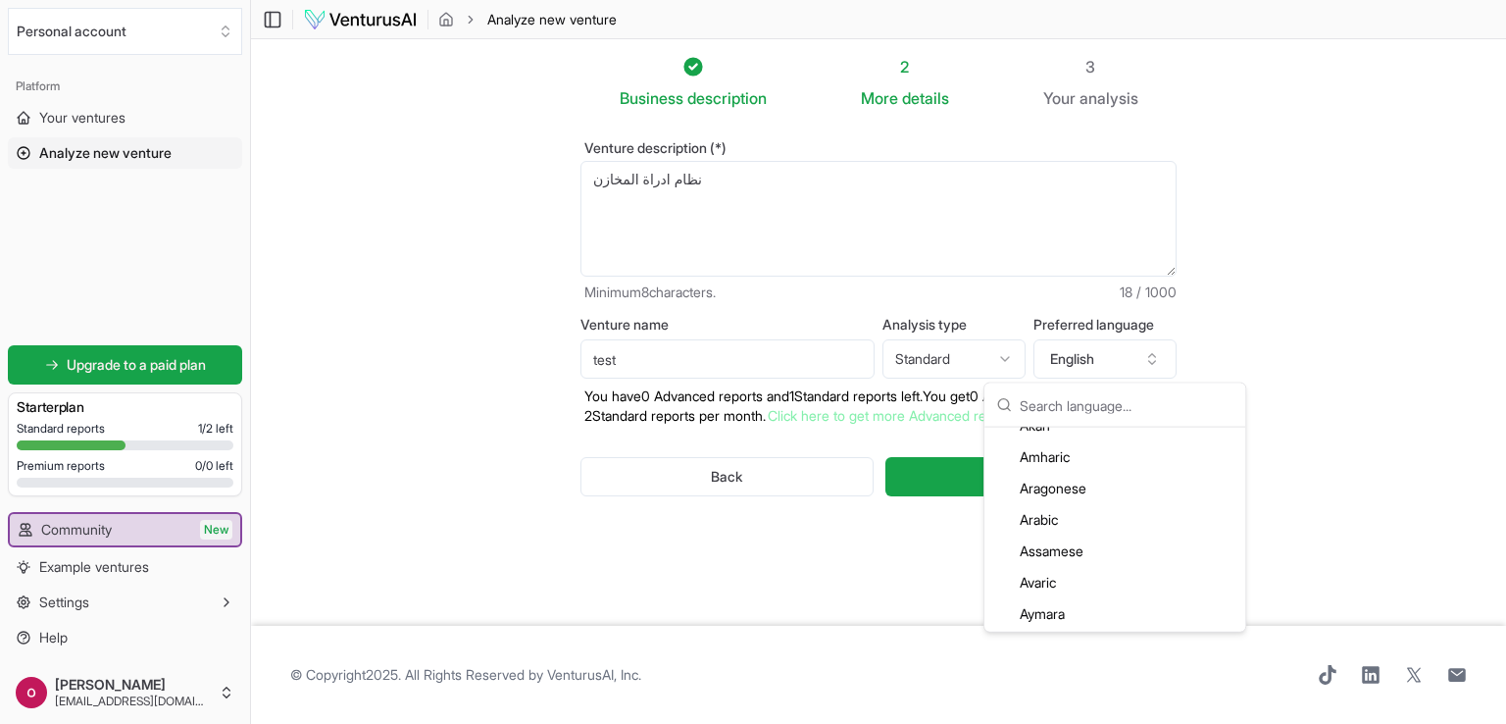
scroll to position [196, 0]
click at [1055, 526] on div "Avaric" at bounding box center [1115, 533] width 253 height 31
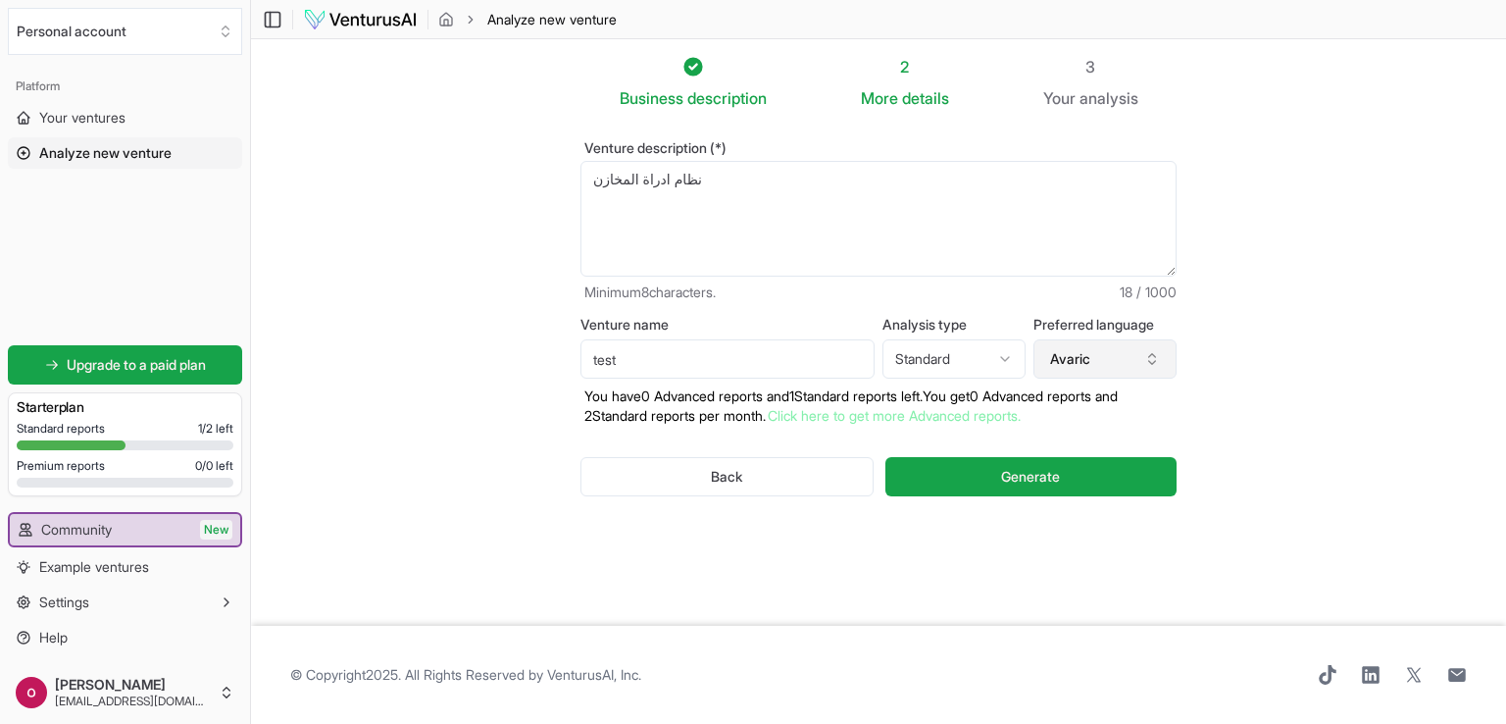
click at [1101, 363] on button "Avaric" at bounding box center [1105, 358] width 143 height 39
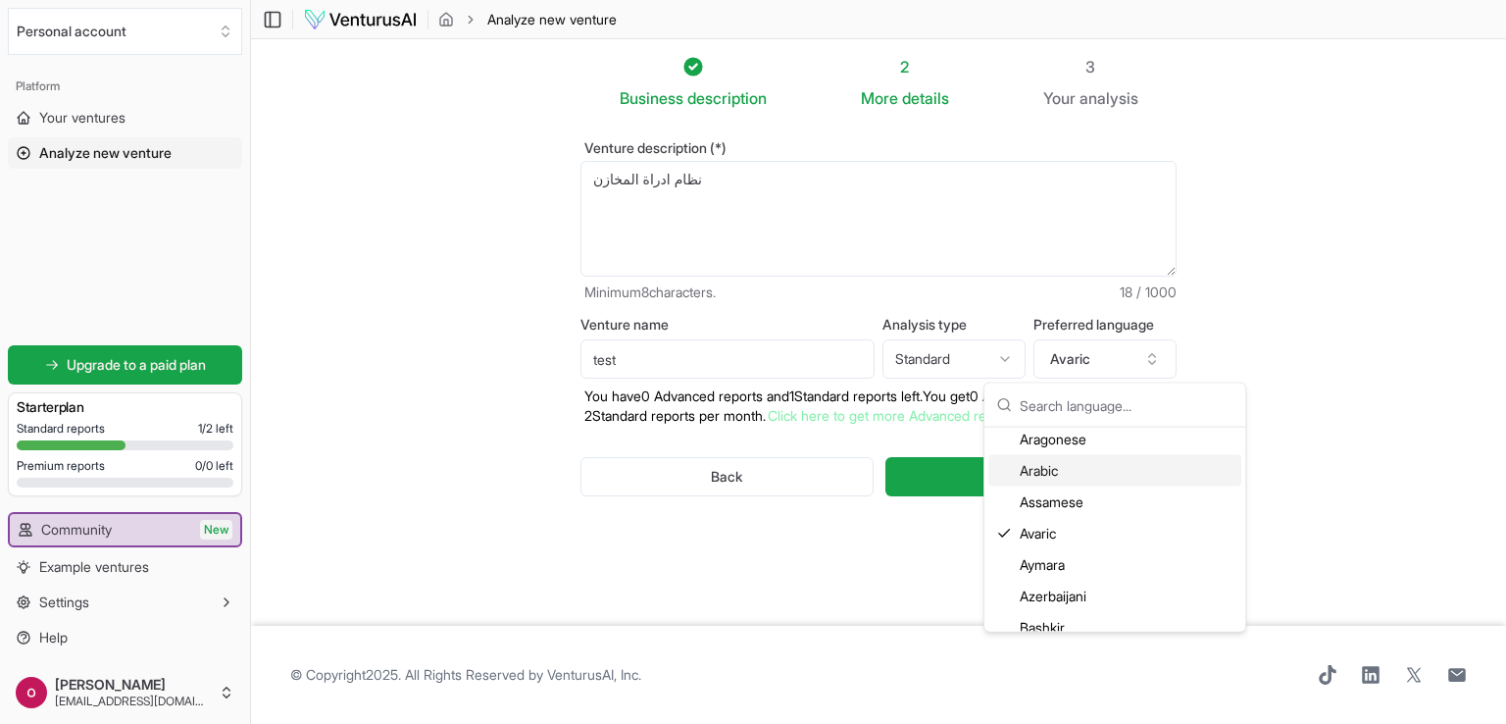
click at [1087, 476] on div "Arabic" at bounding box center [1115, 470] width 253 height 31
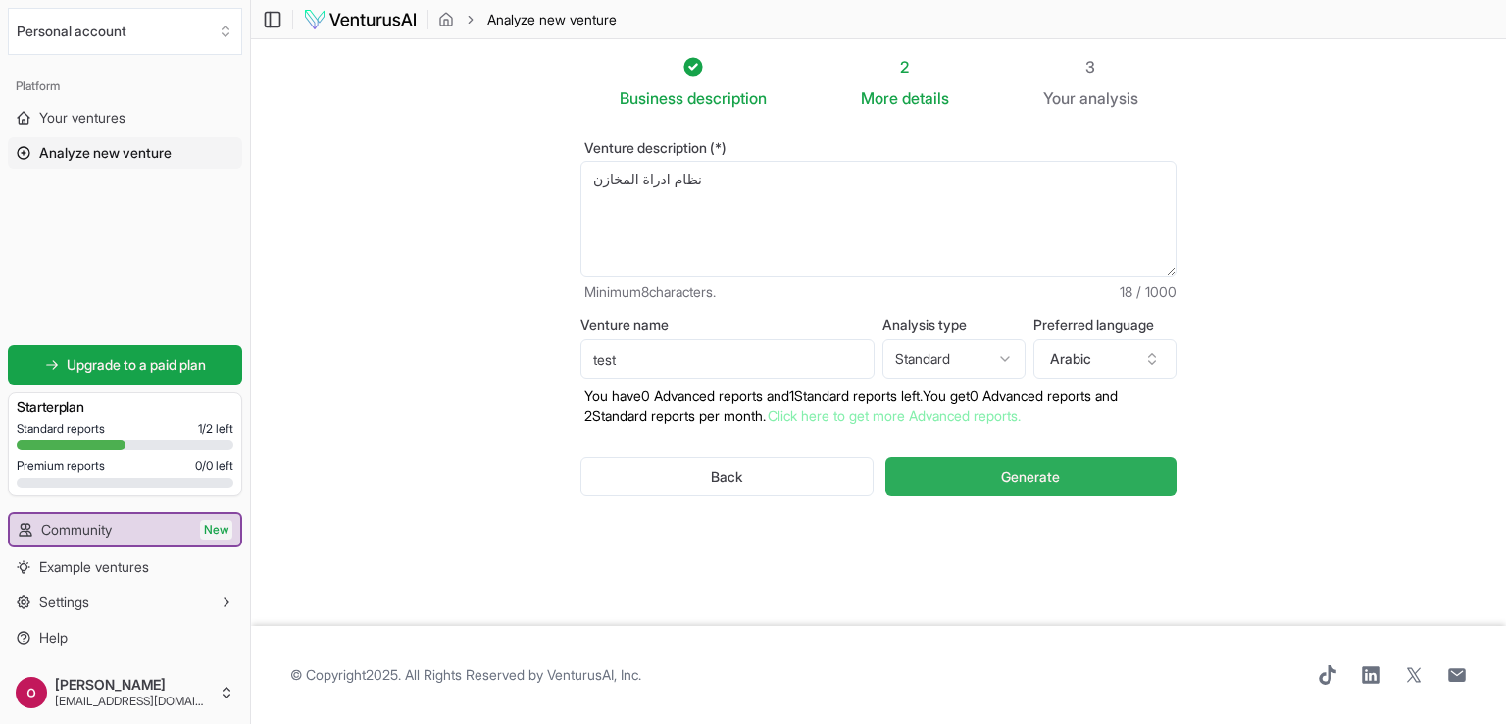
click at [1025, 475] on span "Generate" at bounding box center [1030, 477] width 59 height 20
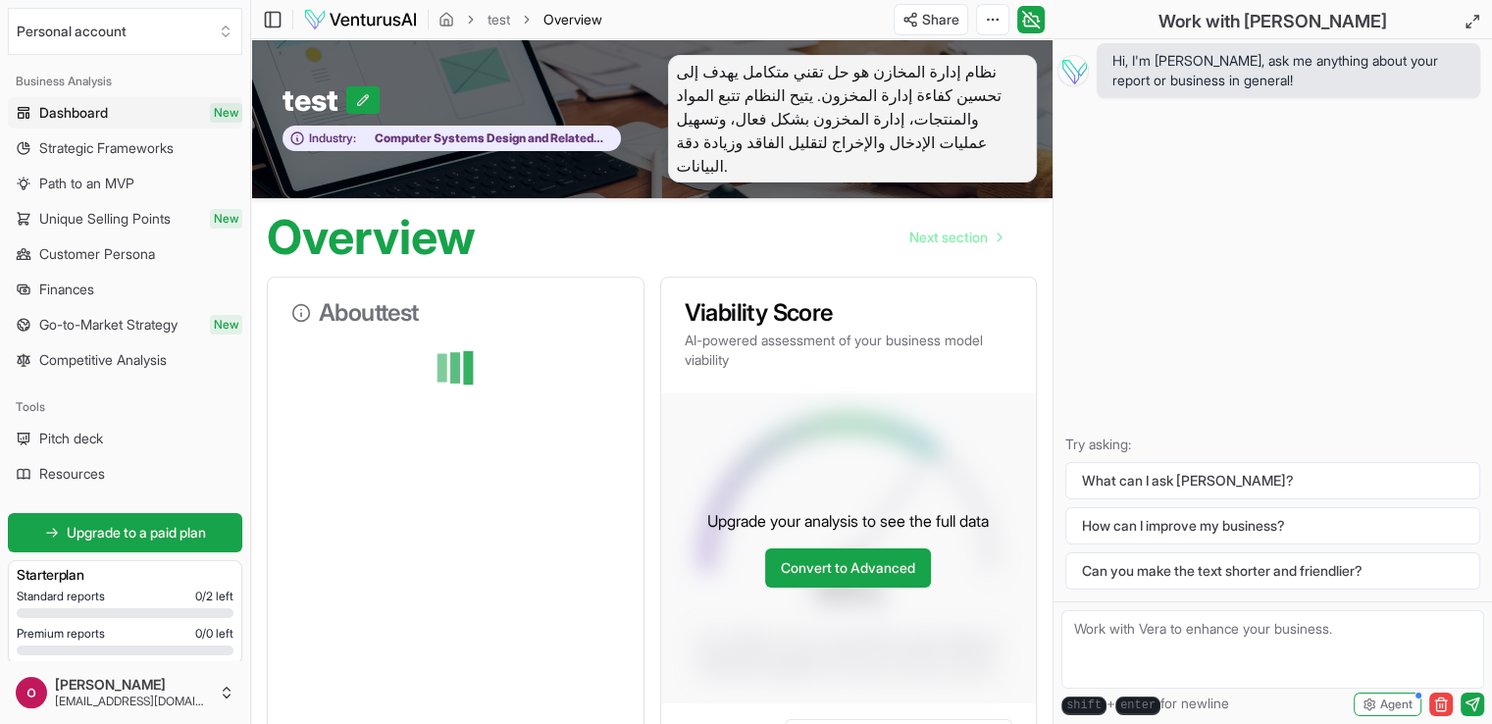
scroll to position [178, 0]
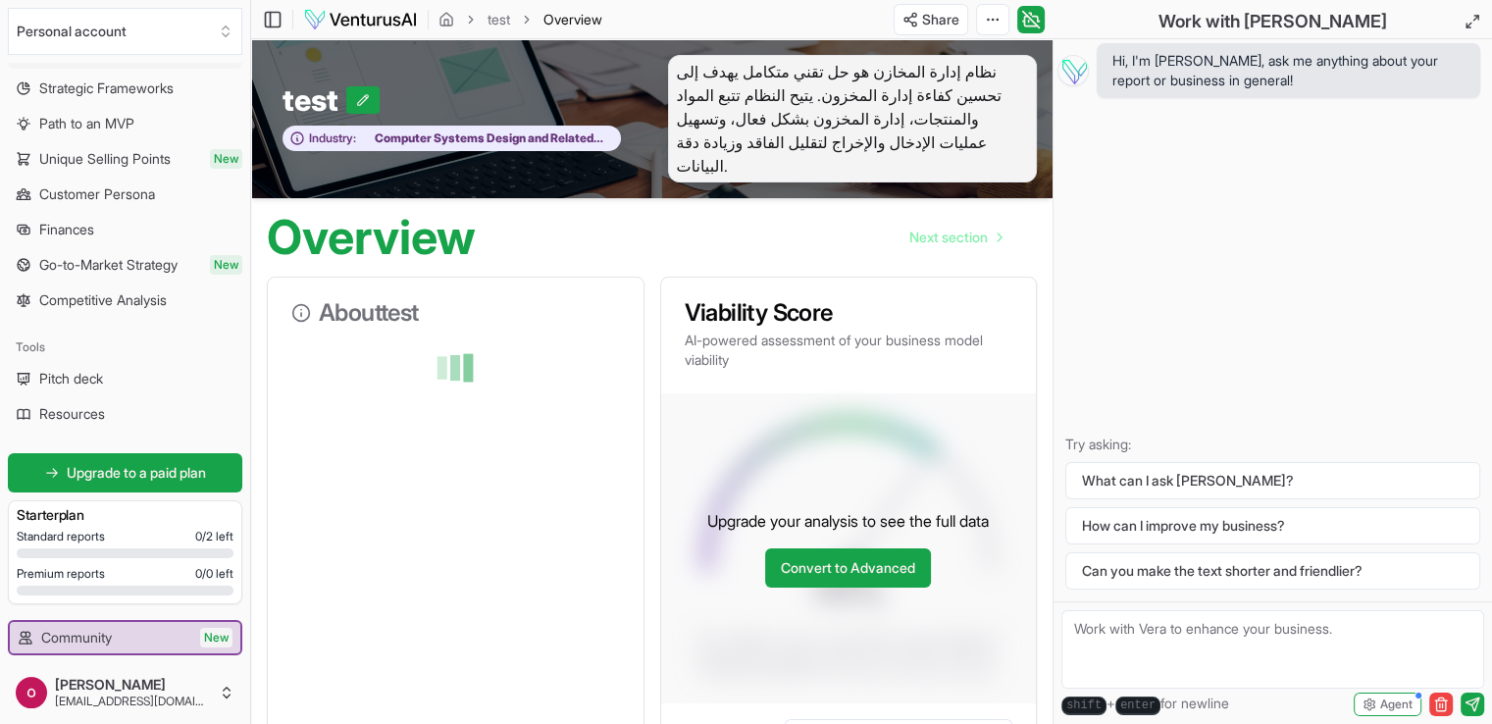
drag, startPoint x: 261, startPoint y: 425, endPoint x: 267, endPoint y: 492, distance: 67.9
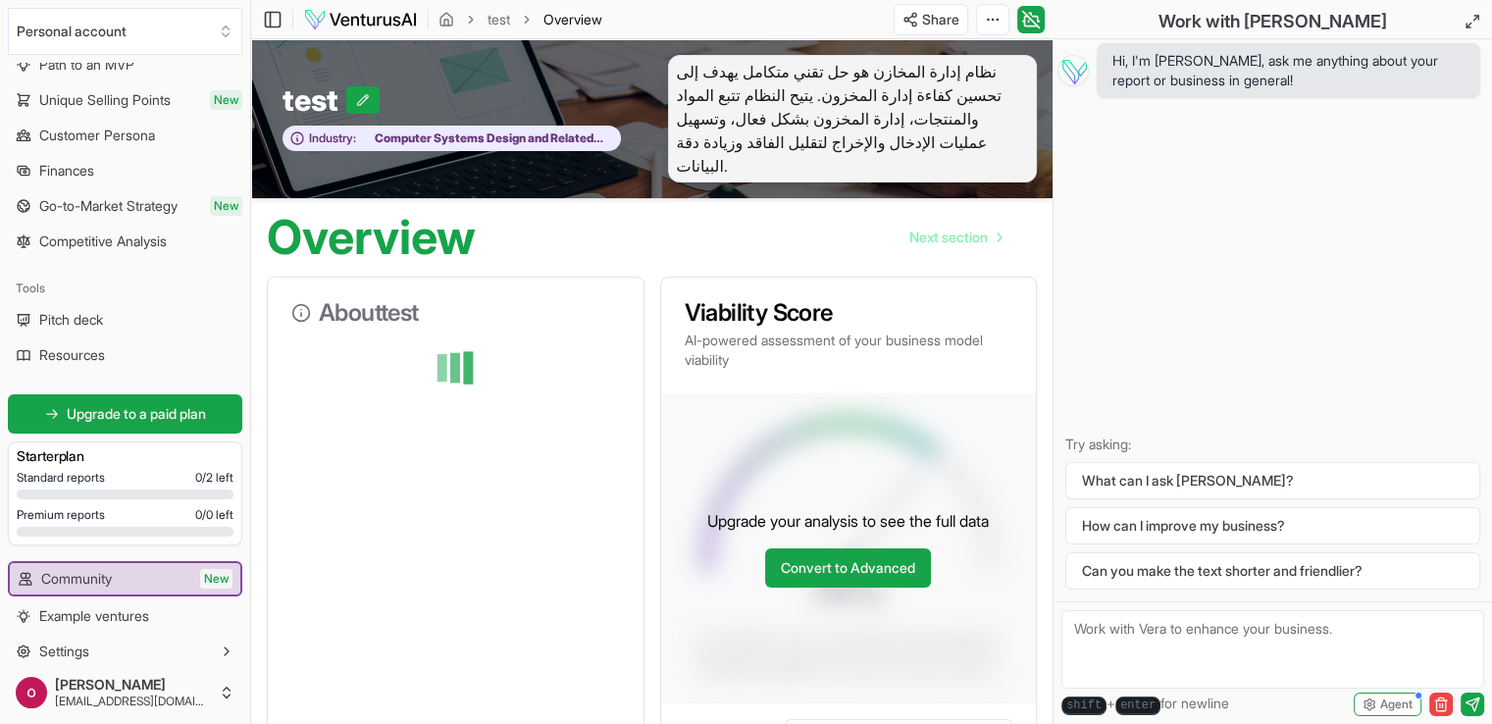
scroll to position [285, 0]
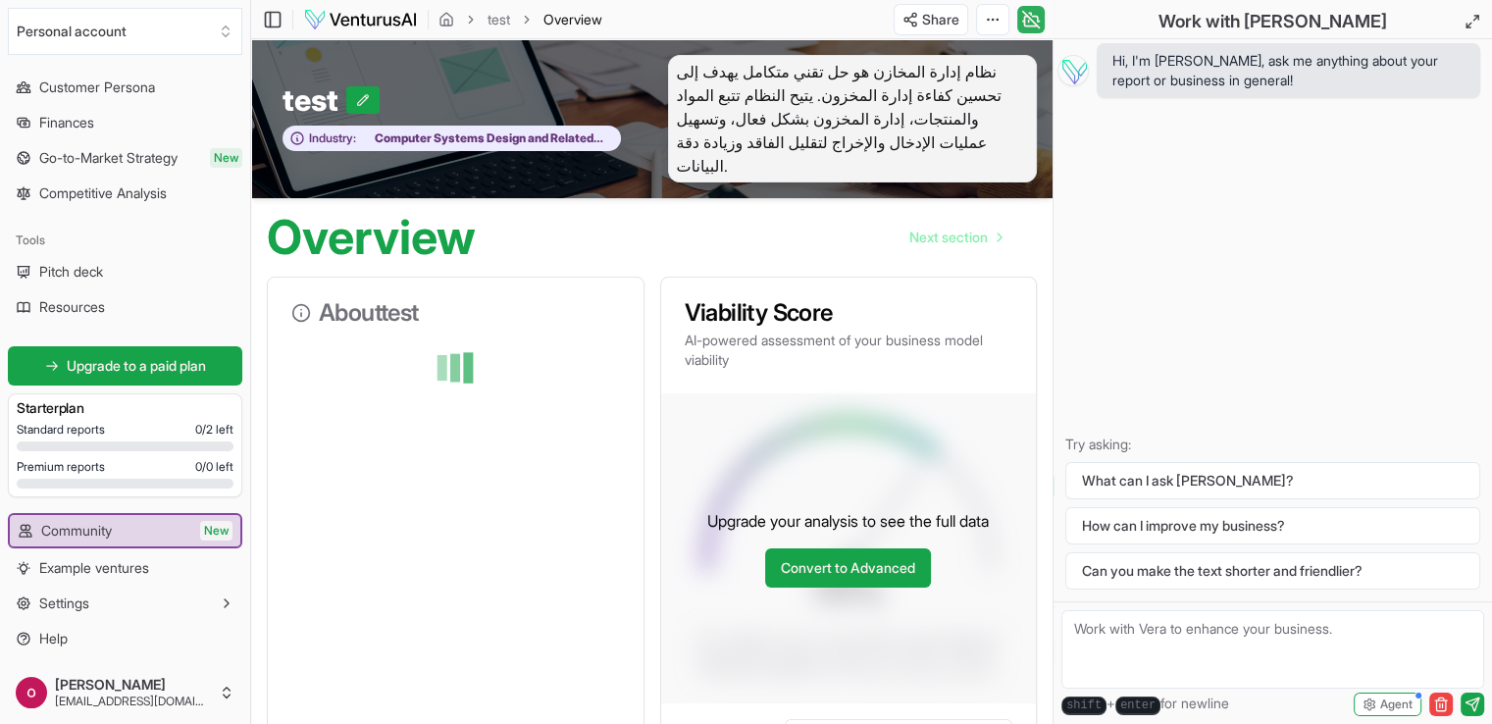
click at [1029, 21] on icon at bounding box center [1029, 21] width 0 height 2
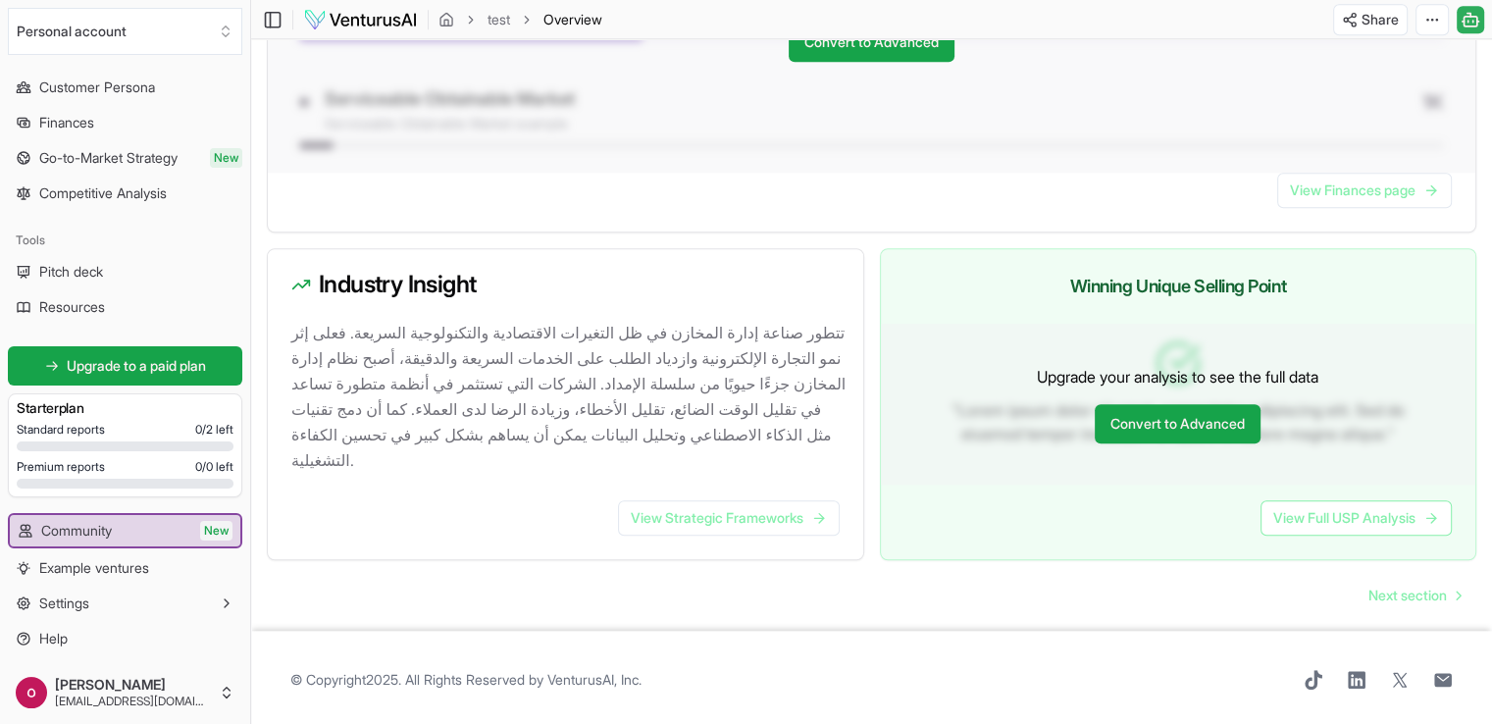
scroll to position [1738, 0]
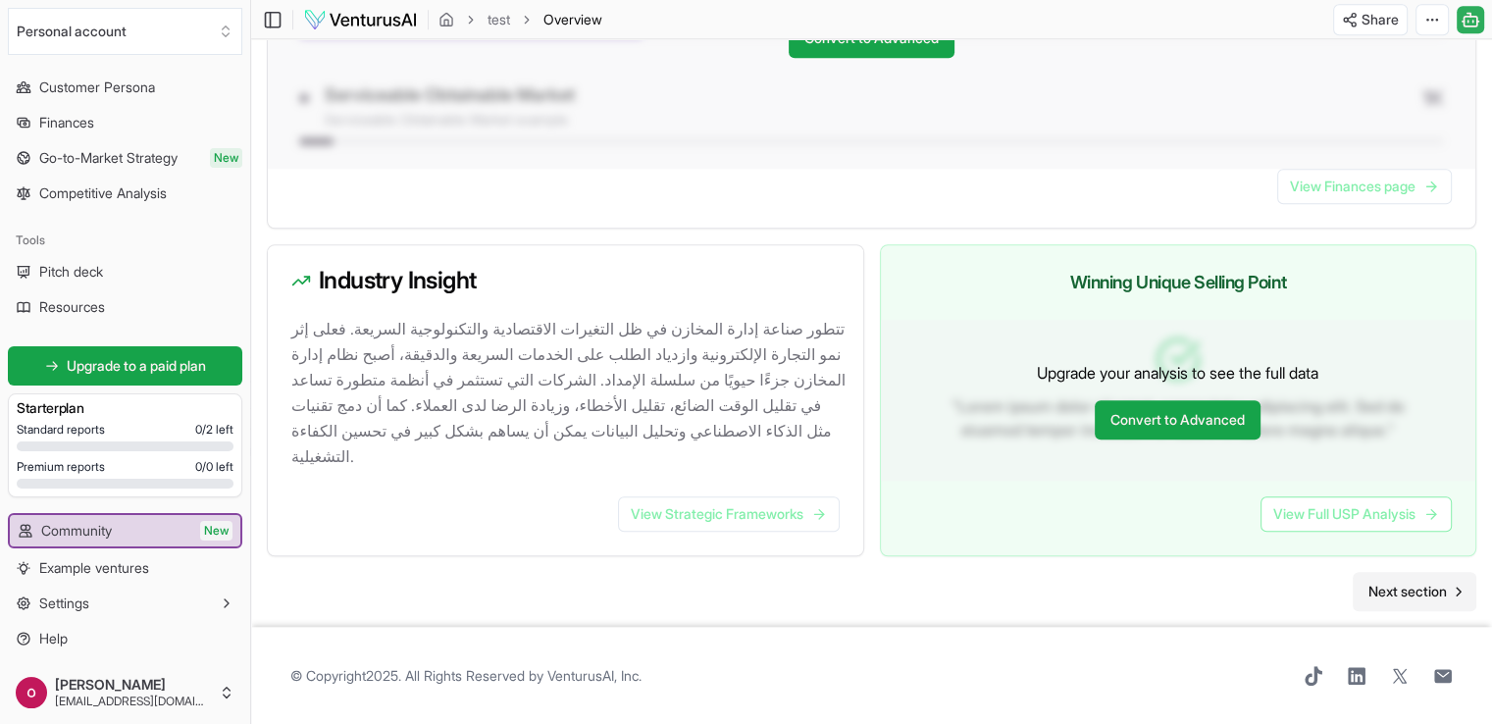
click at [1427, 591] on span "Next section" at bounding box center [1407, 592] width 78 height 20
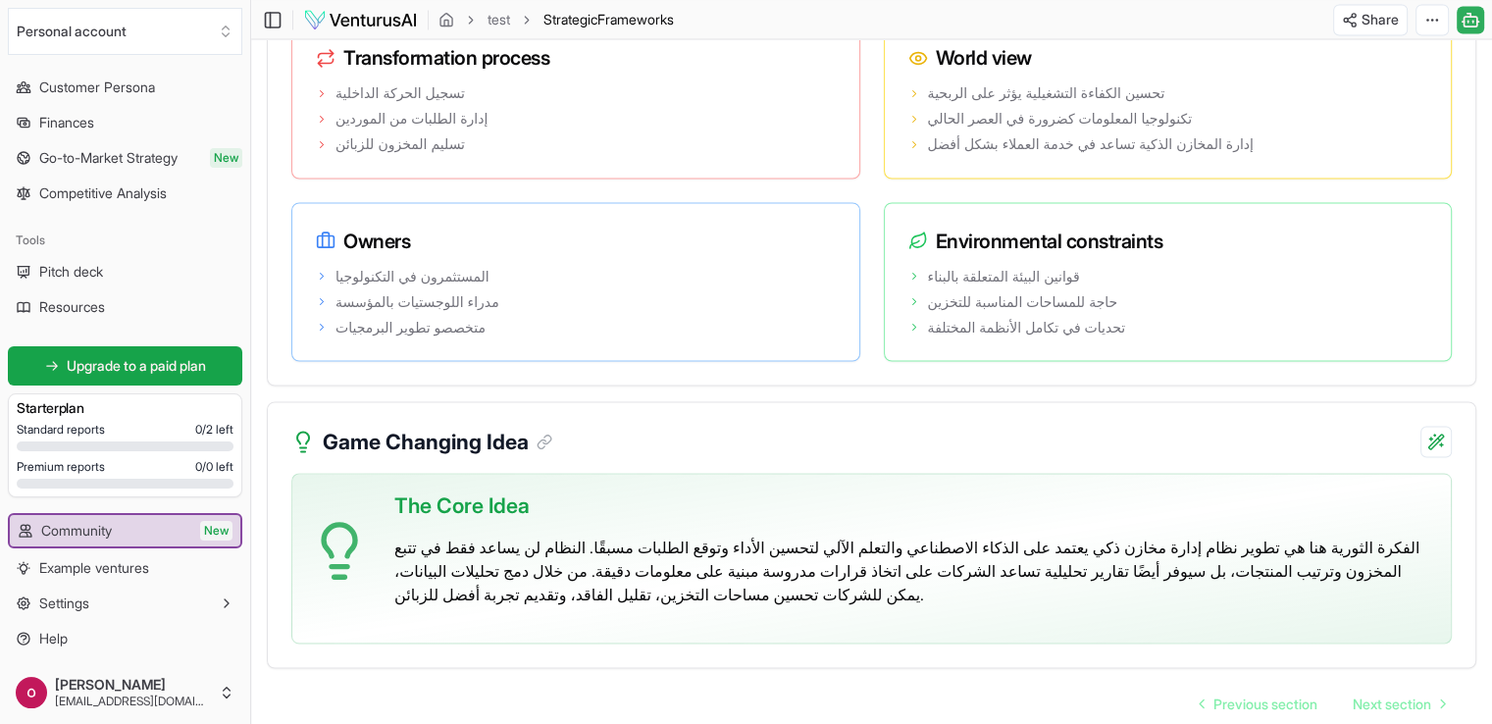
scroll to position [3566, 0]
